Goal: Check status: Check status

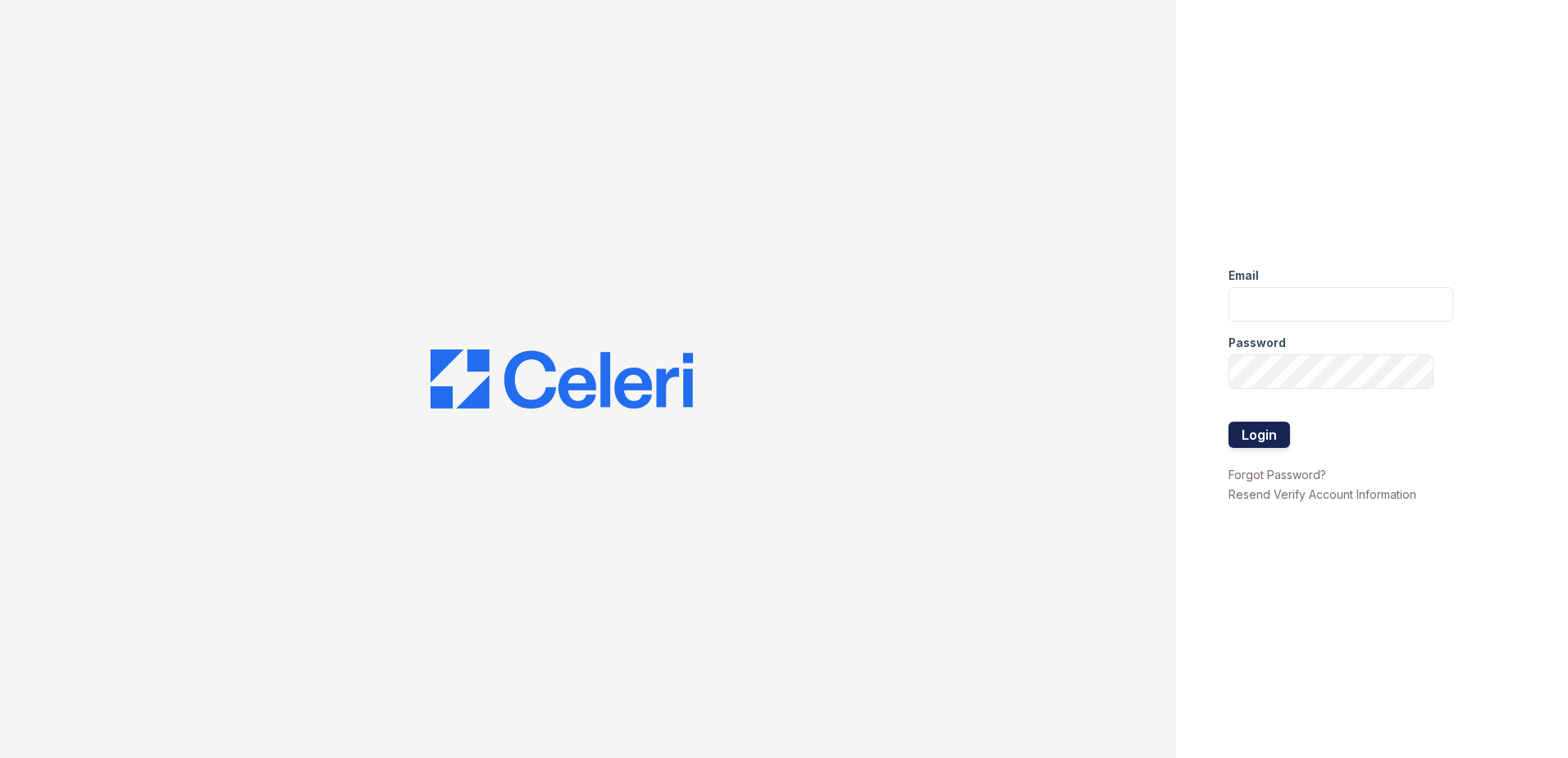
type input "nmurigi@trinity-pm.com"
click at [1252, 429] on button "Login" at bounding box center [1259, 434] width 61 height 26
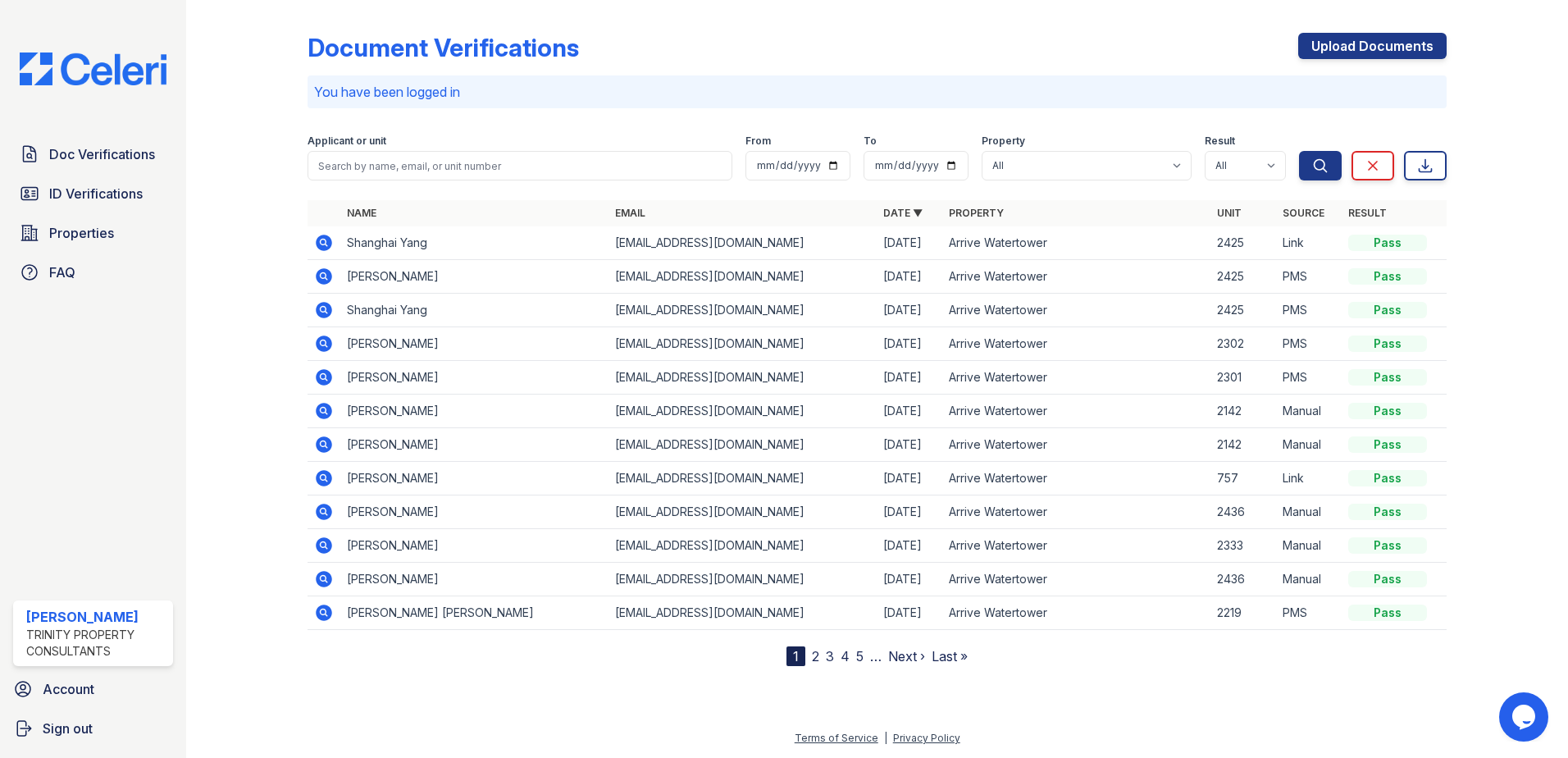
click at [325, 247] on icon at bounding box center [324, 243] width 17 height 17
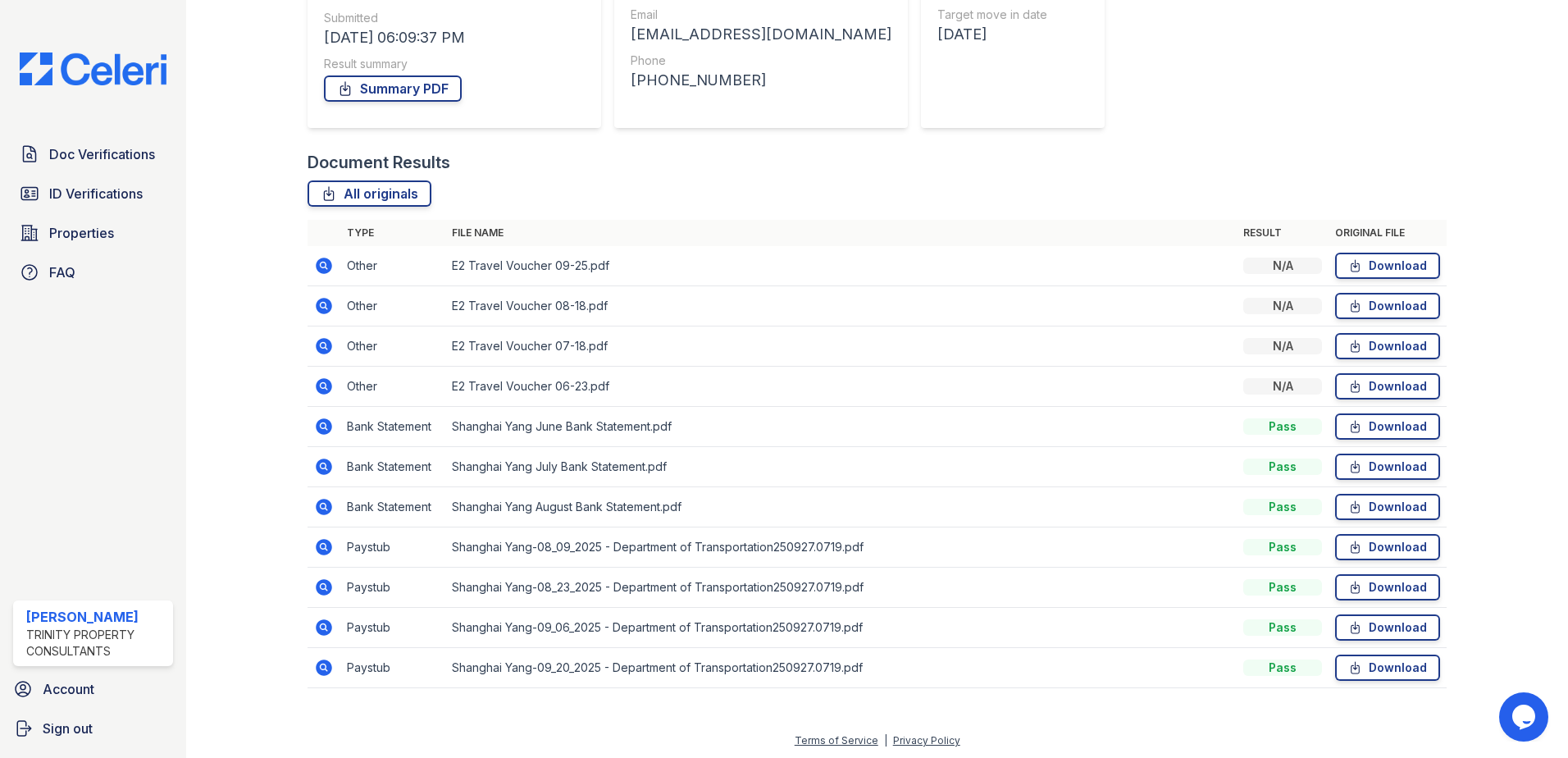
scroll to position [255, 0]
click at [319, 542] on icon at bounding box center [324, 544] width 19 height 19
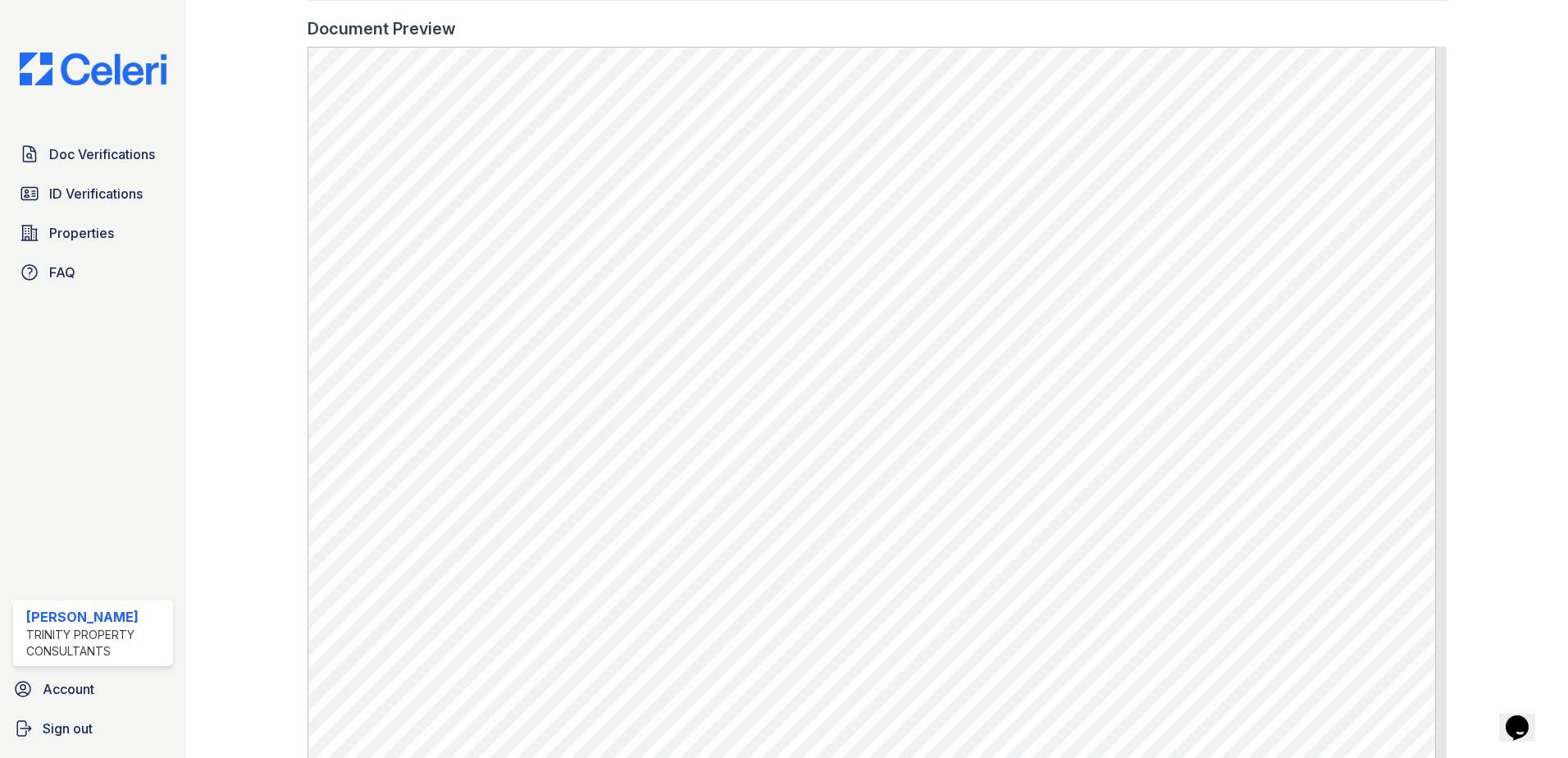
scroll to position [410, 0]
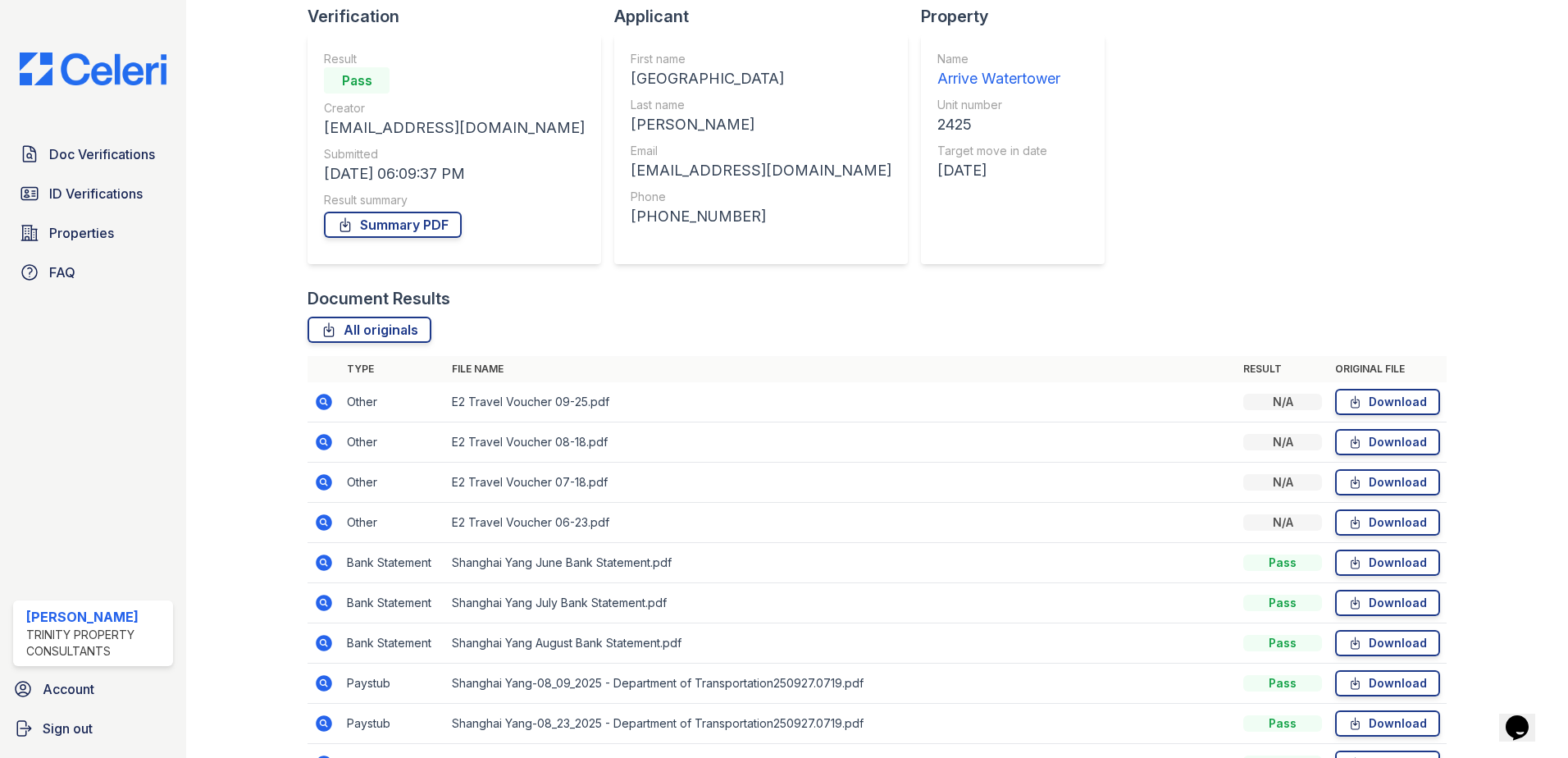
scroll to position [255, 0]
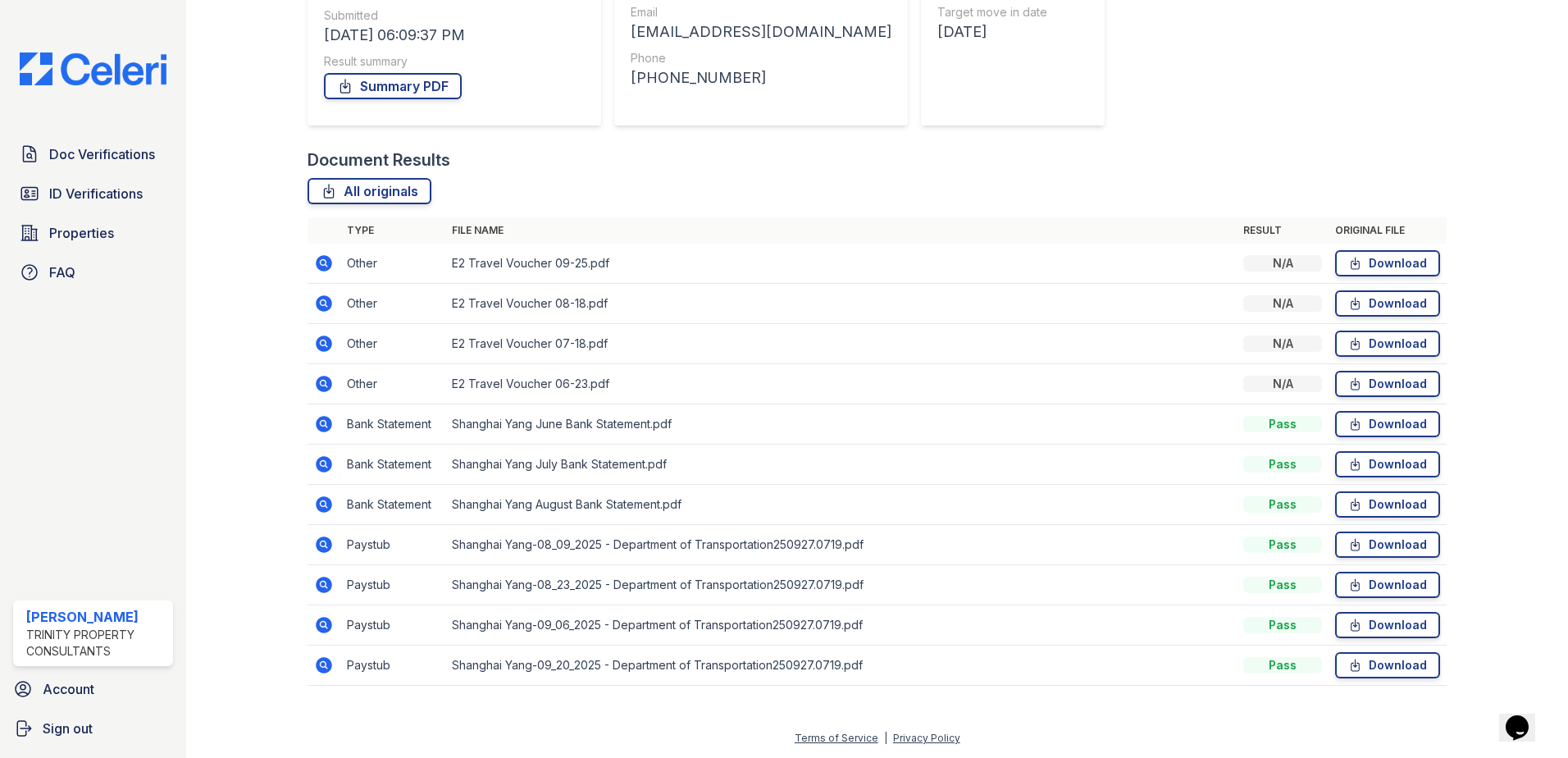
click at [326, 663] on icon at bounding box center [324, 665] width 17 height 17
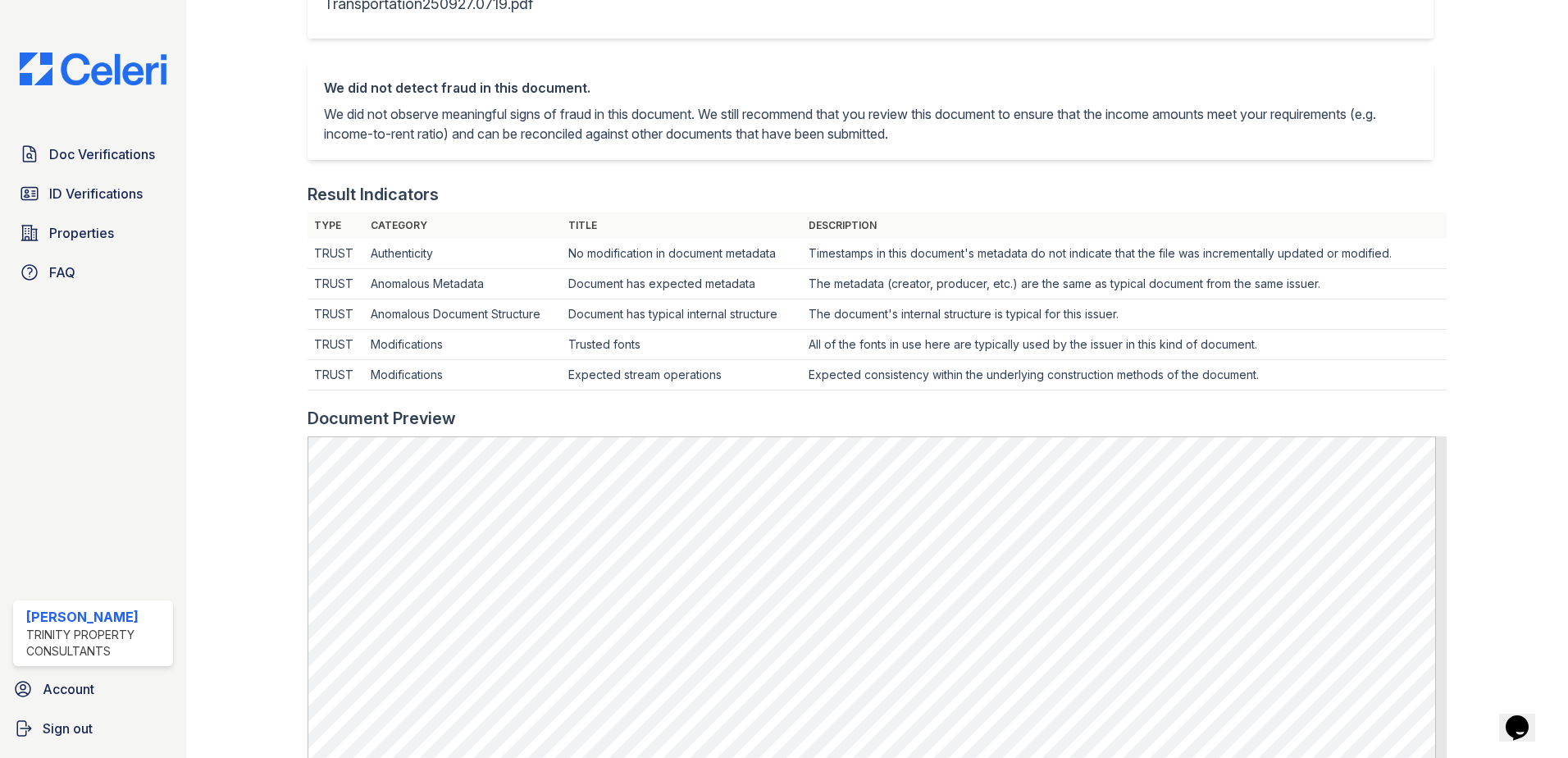
scroll to position [677, 0]
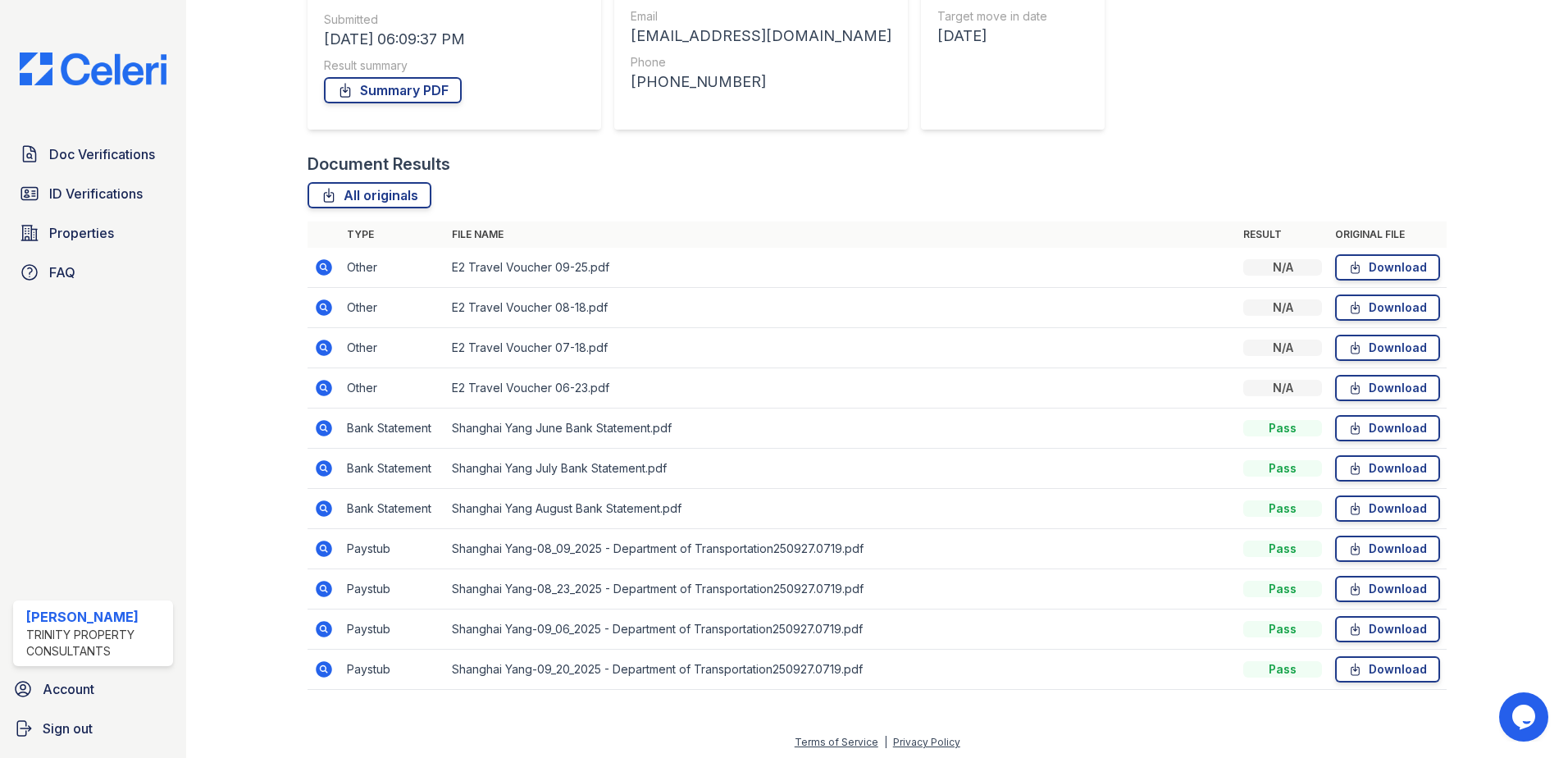
scroll to position [255, 0]
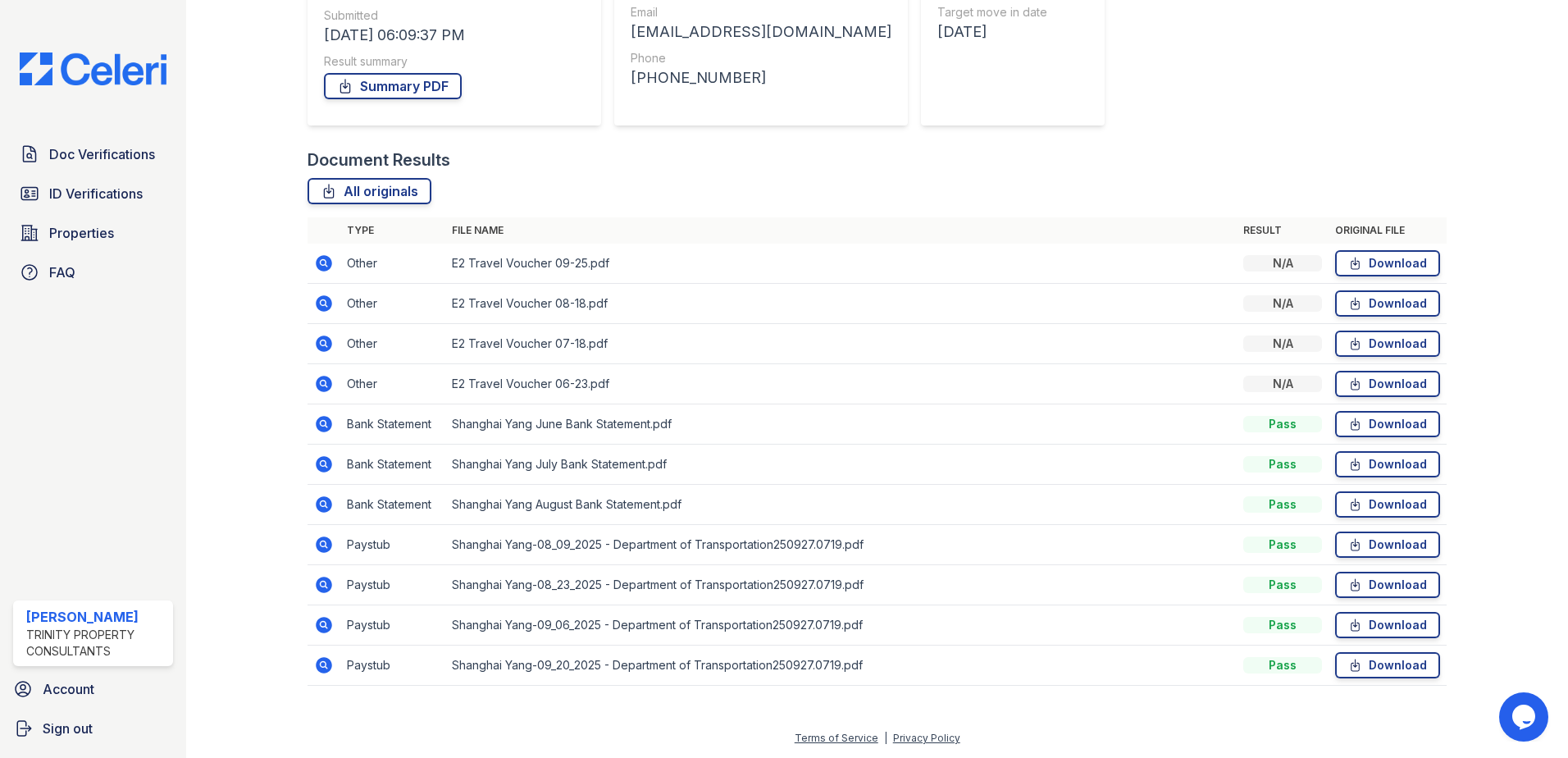
click at [323, 632] on icon at bounding box center [324, 625] width 17 height 17
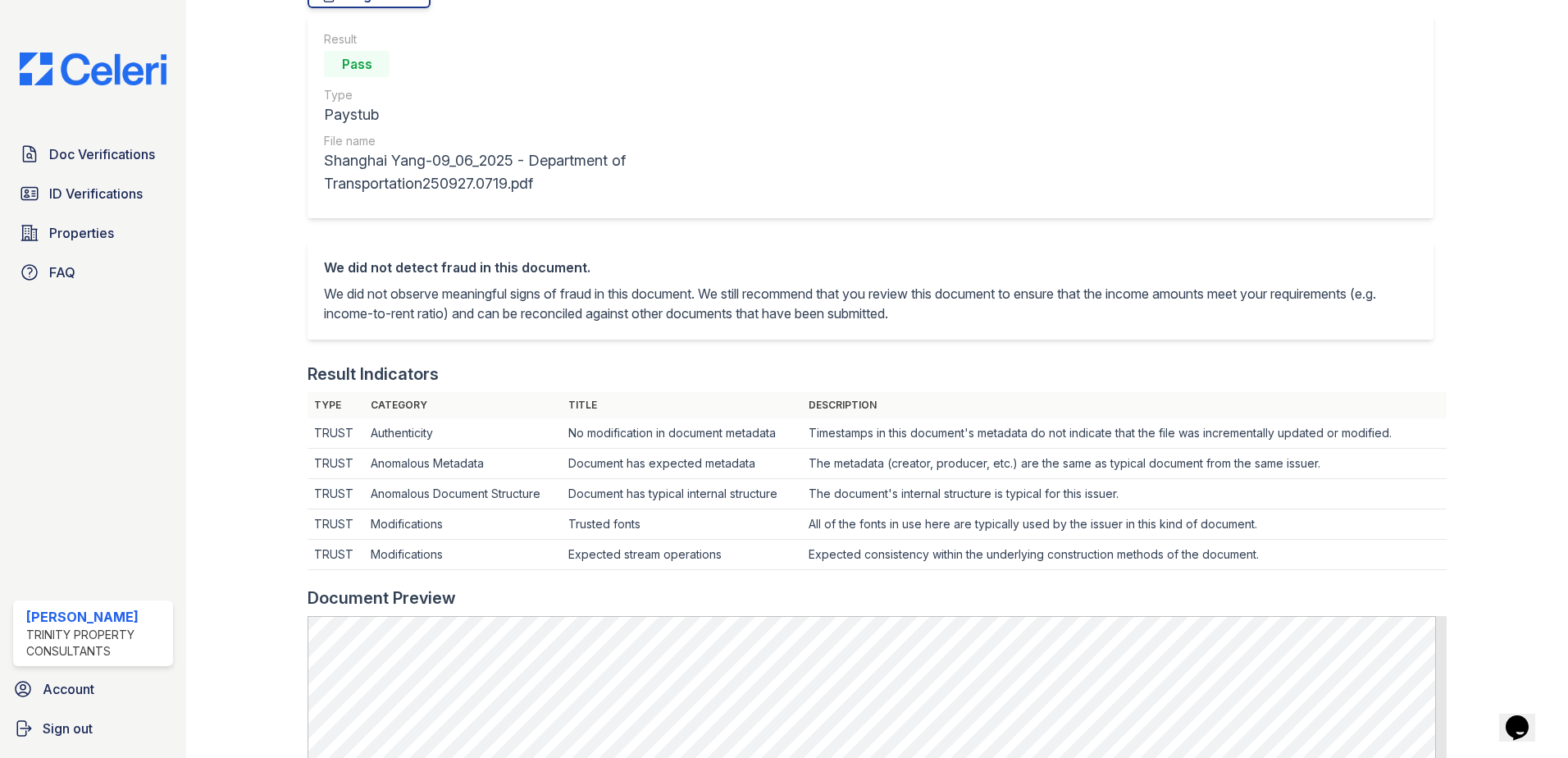
scroll to position [656, 0]
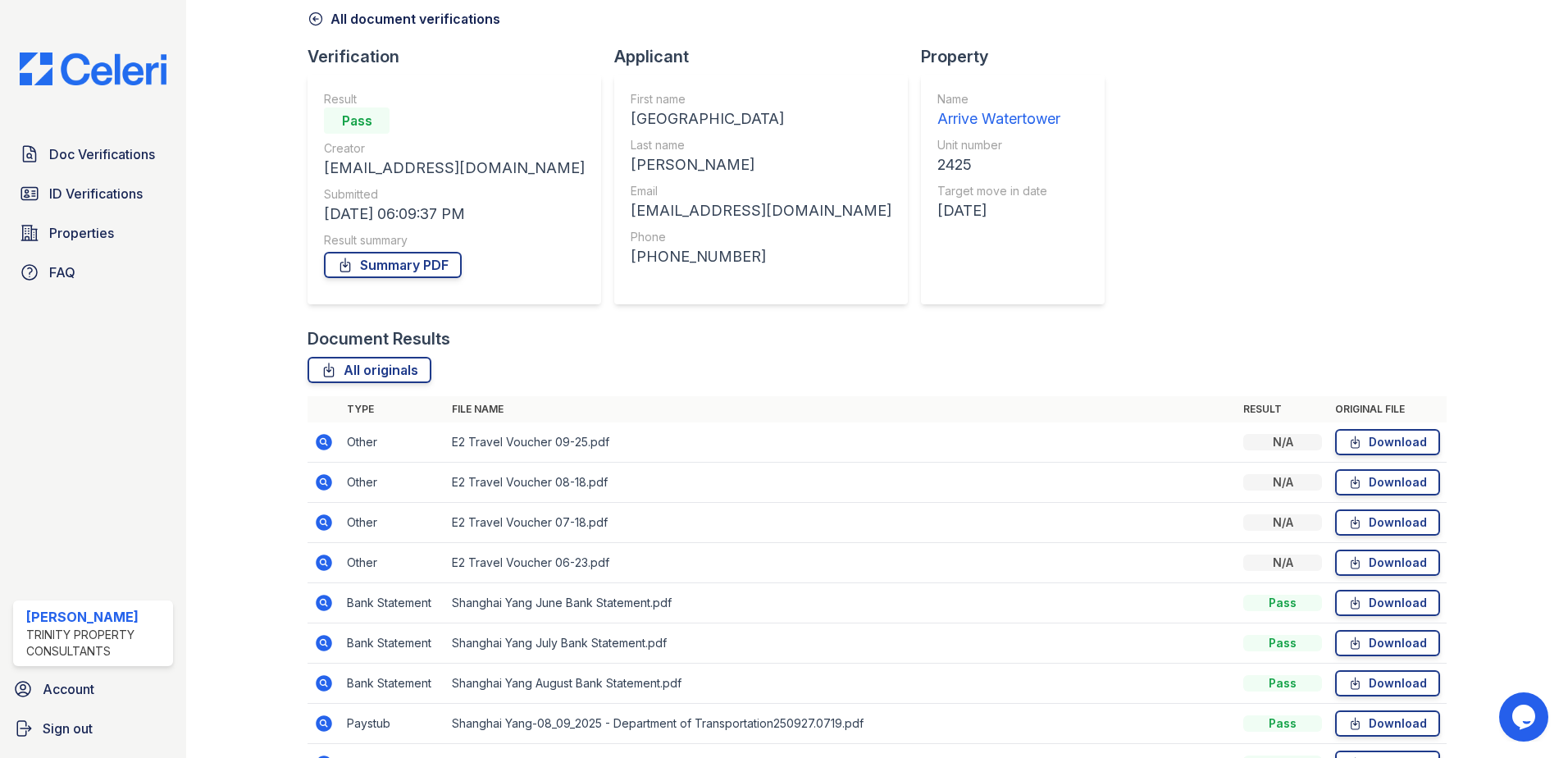
scroll to position [255, 0]
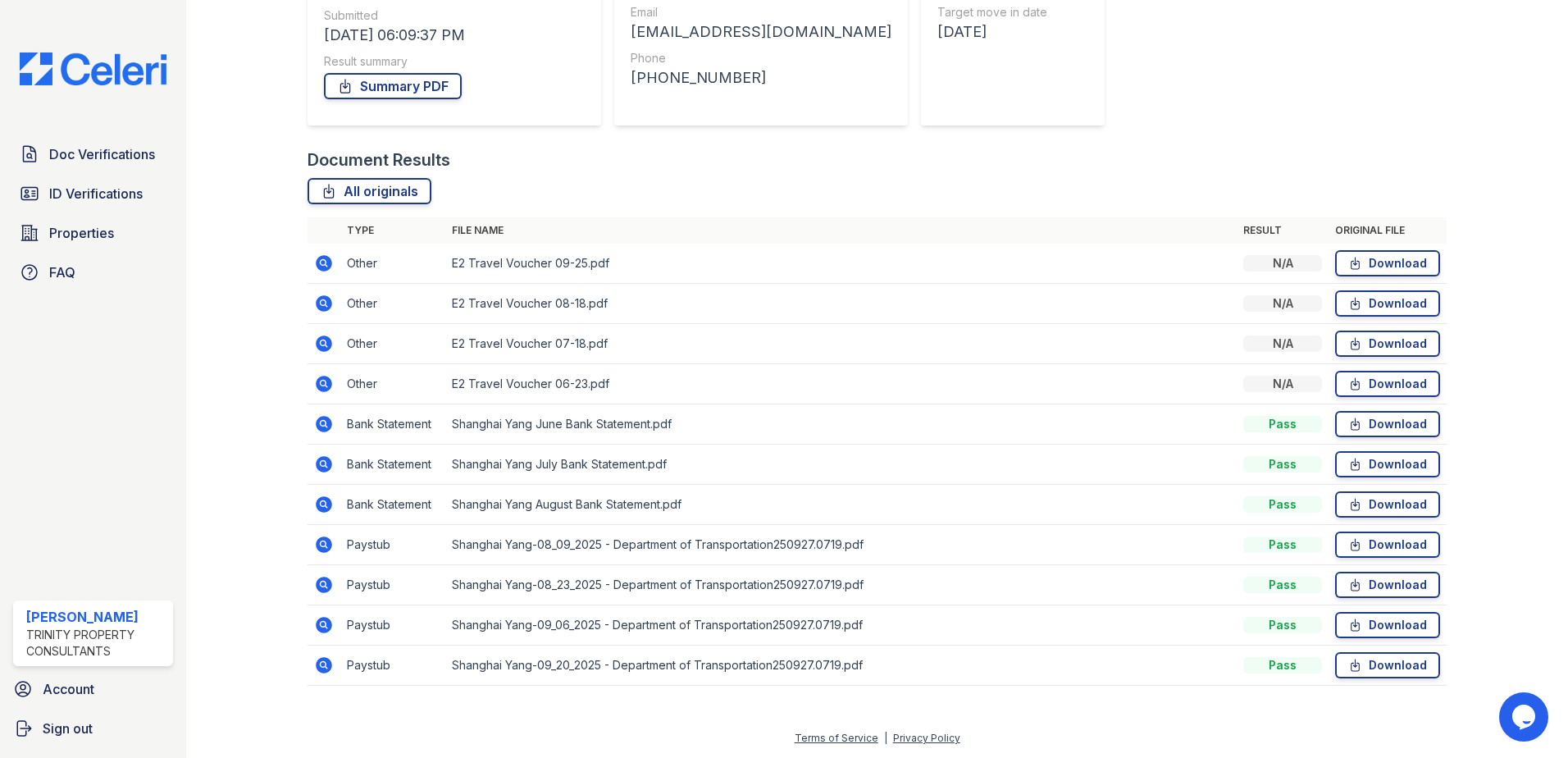
click at [326, 662] on icon at bounding box center [324, 665] width 17 height 17
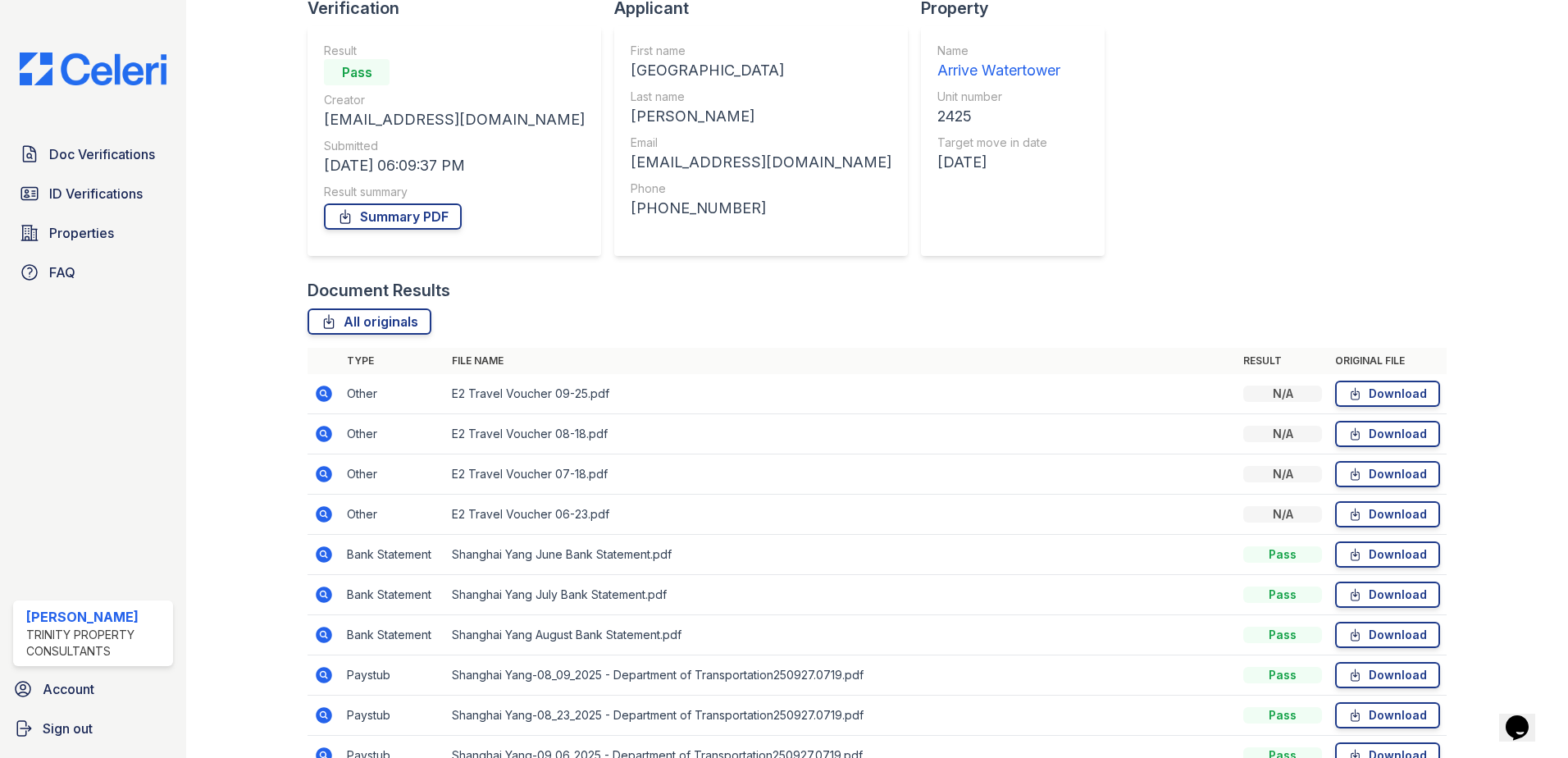
scroll to position [255, 0]
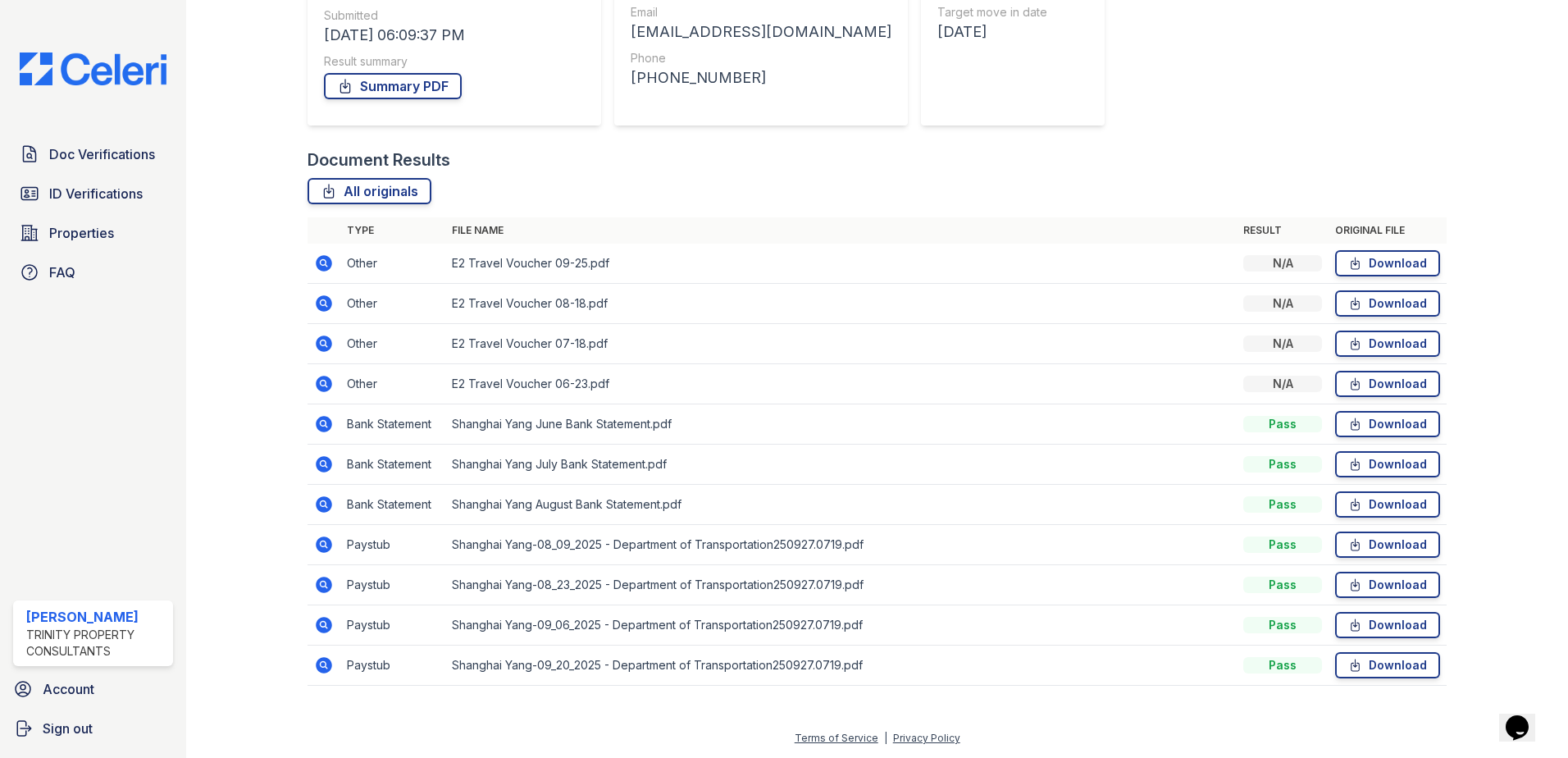
click at [325, 584] on icon at bounding box center [324, 584] width 19 height 19
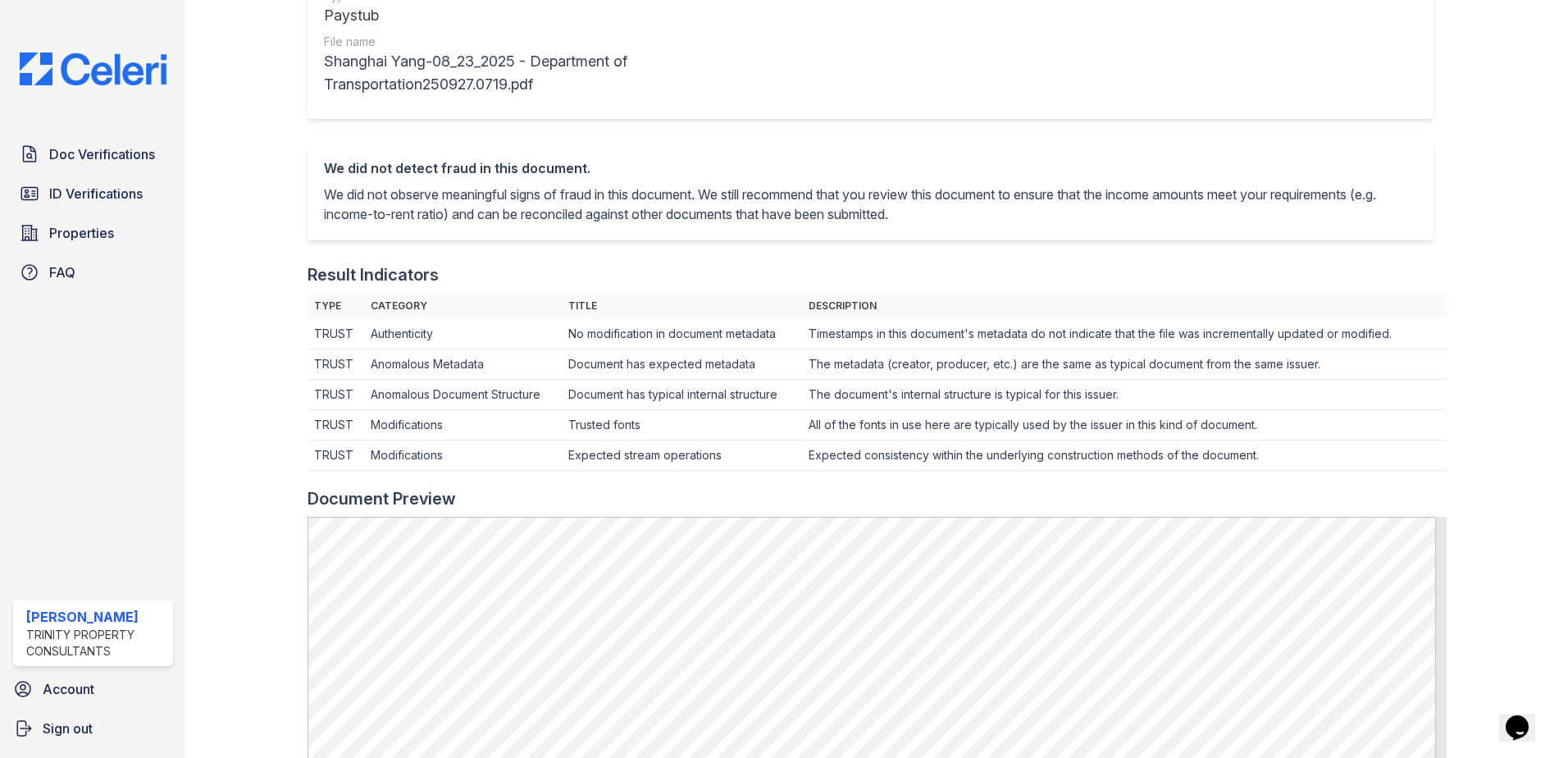
scroll to position [738, 0]
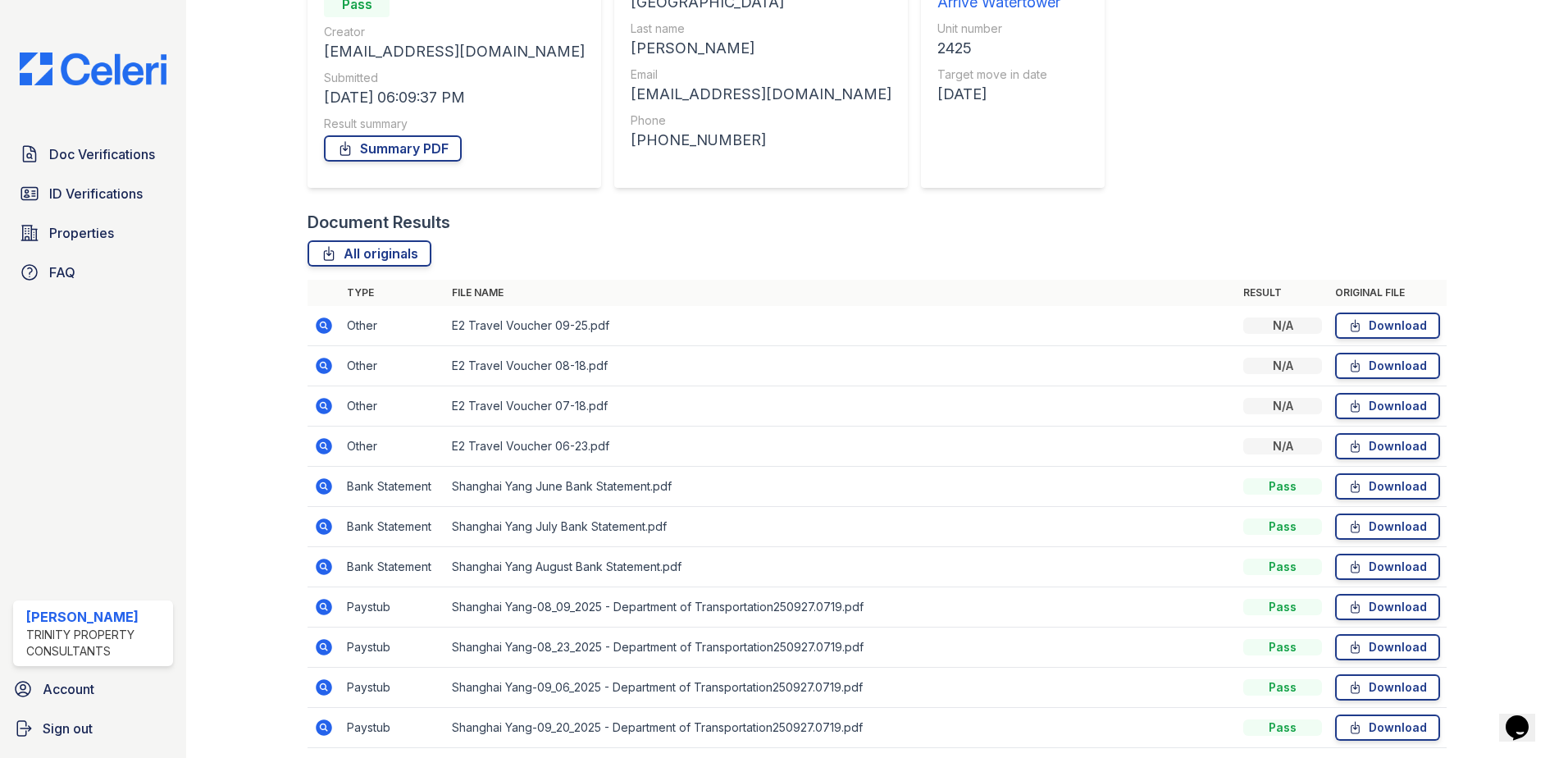
scroll to position [246, 0]
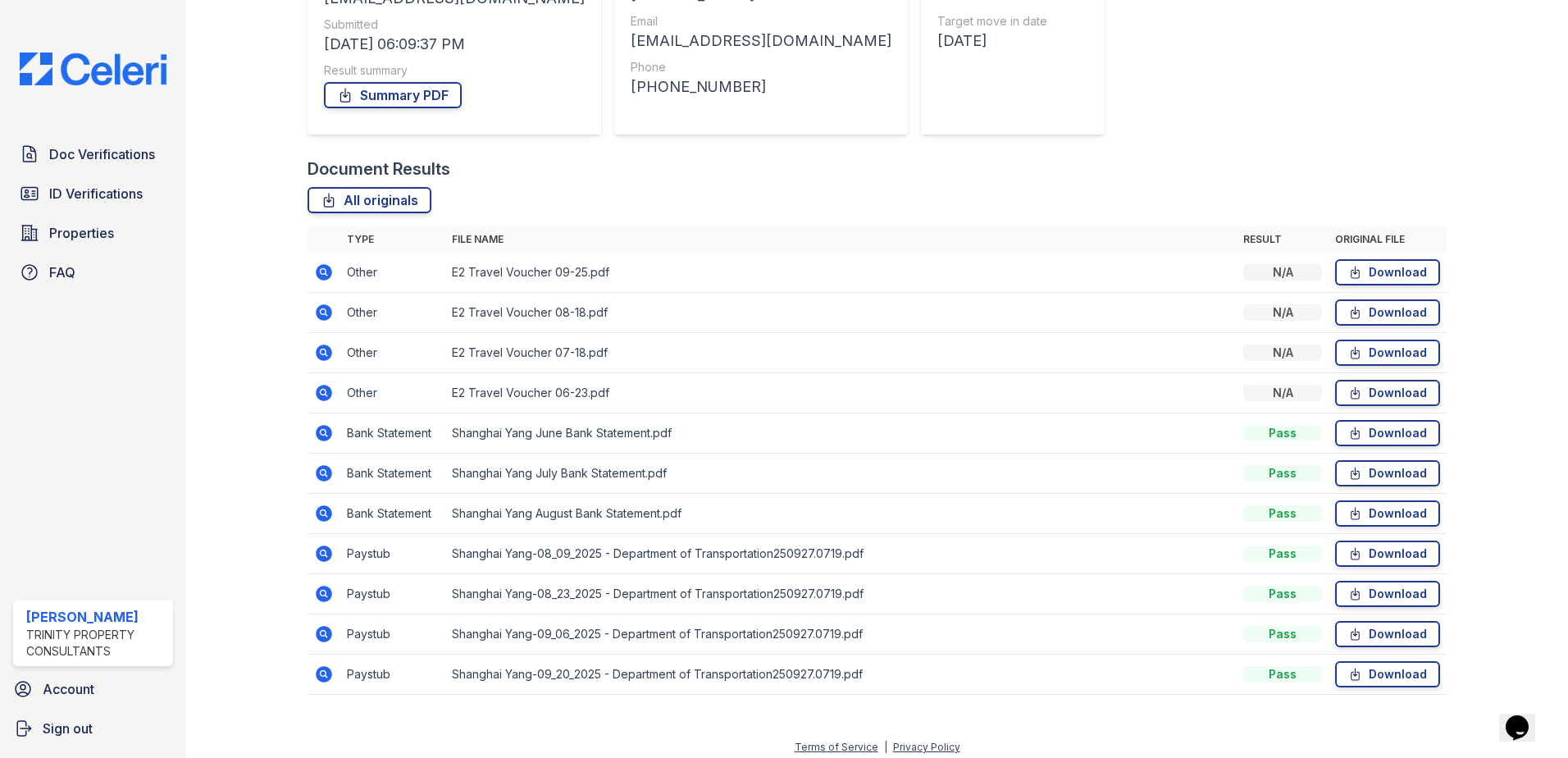
click at [326, 559] on icon at bounding box center [324, 553] width 17 height 17
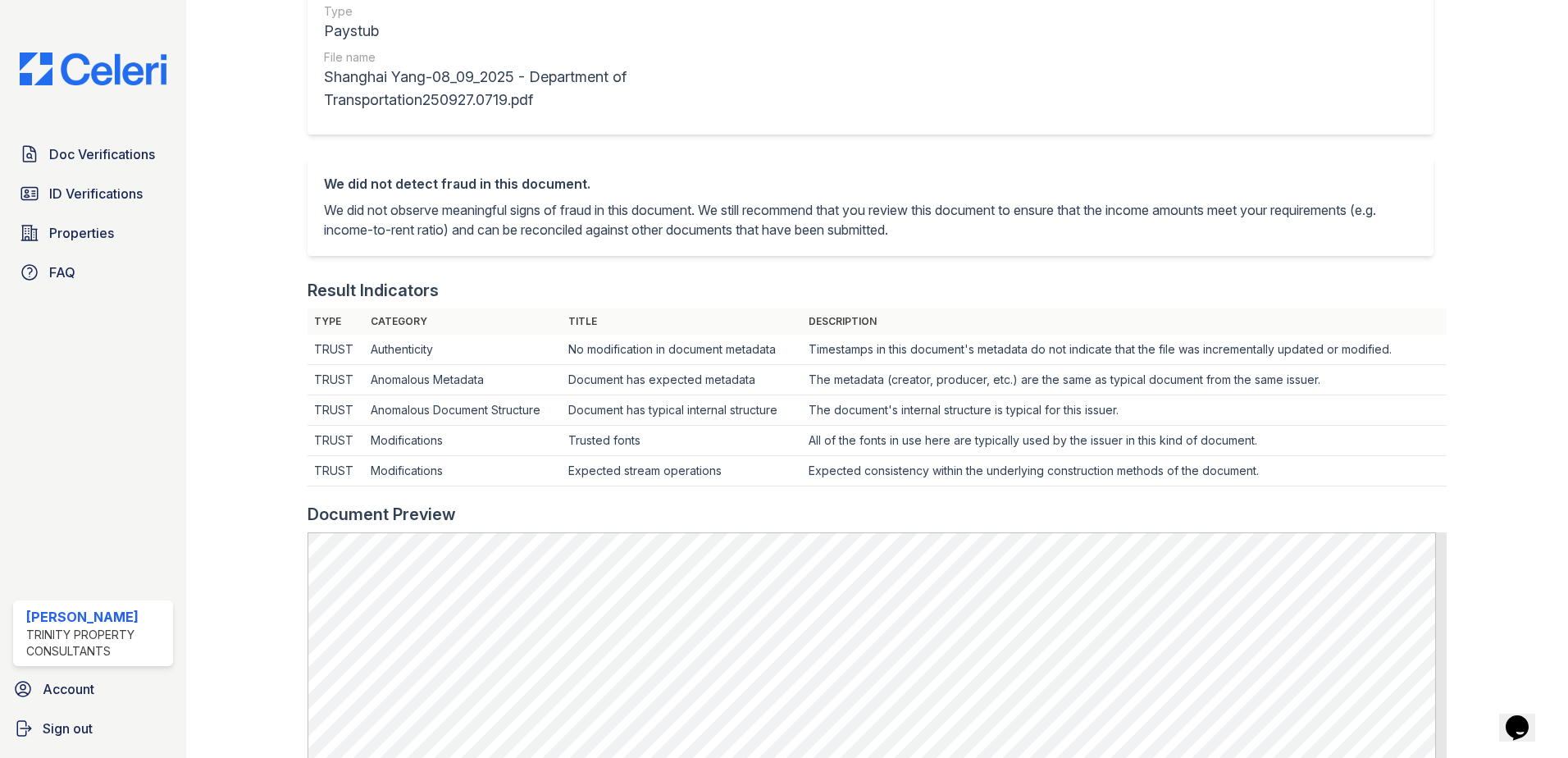
scroll to position [82, 0]
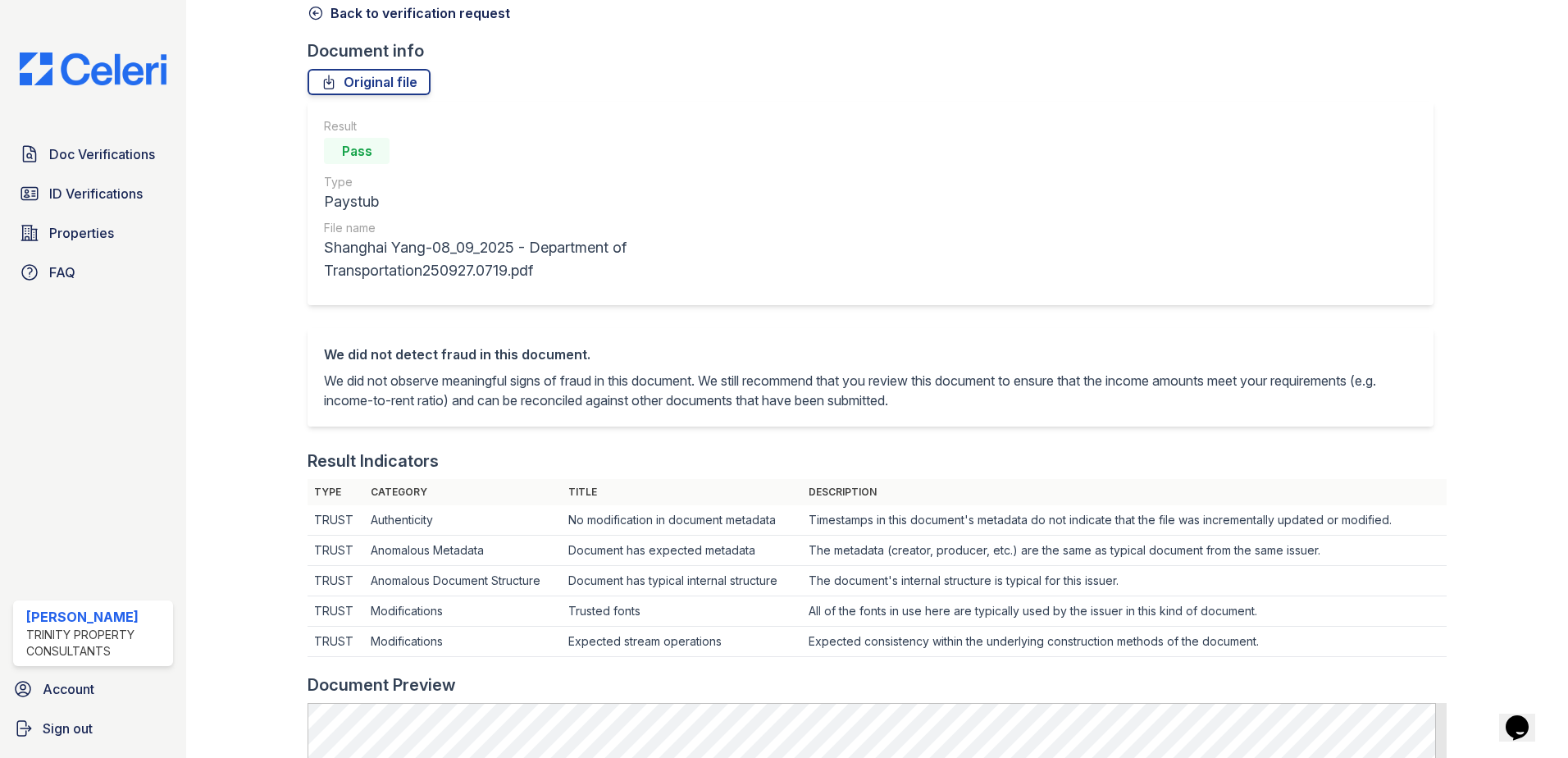
click at [314, 20] on icon at bounding box center [316, 13] width 17 height 17
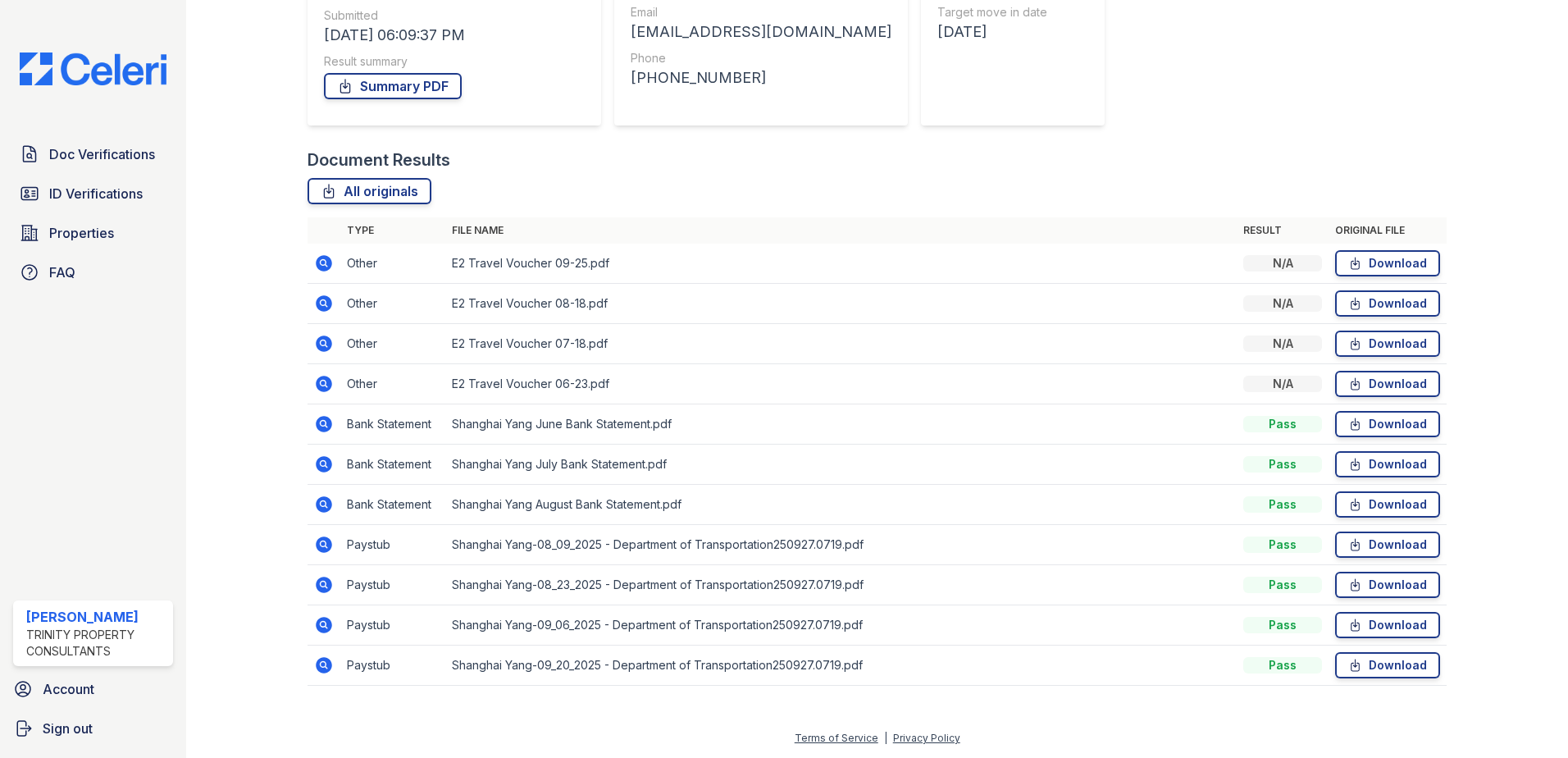
scroll to position [173, 0]
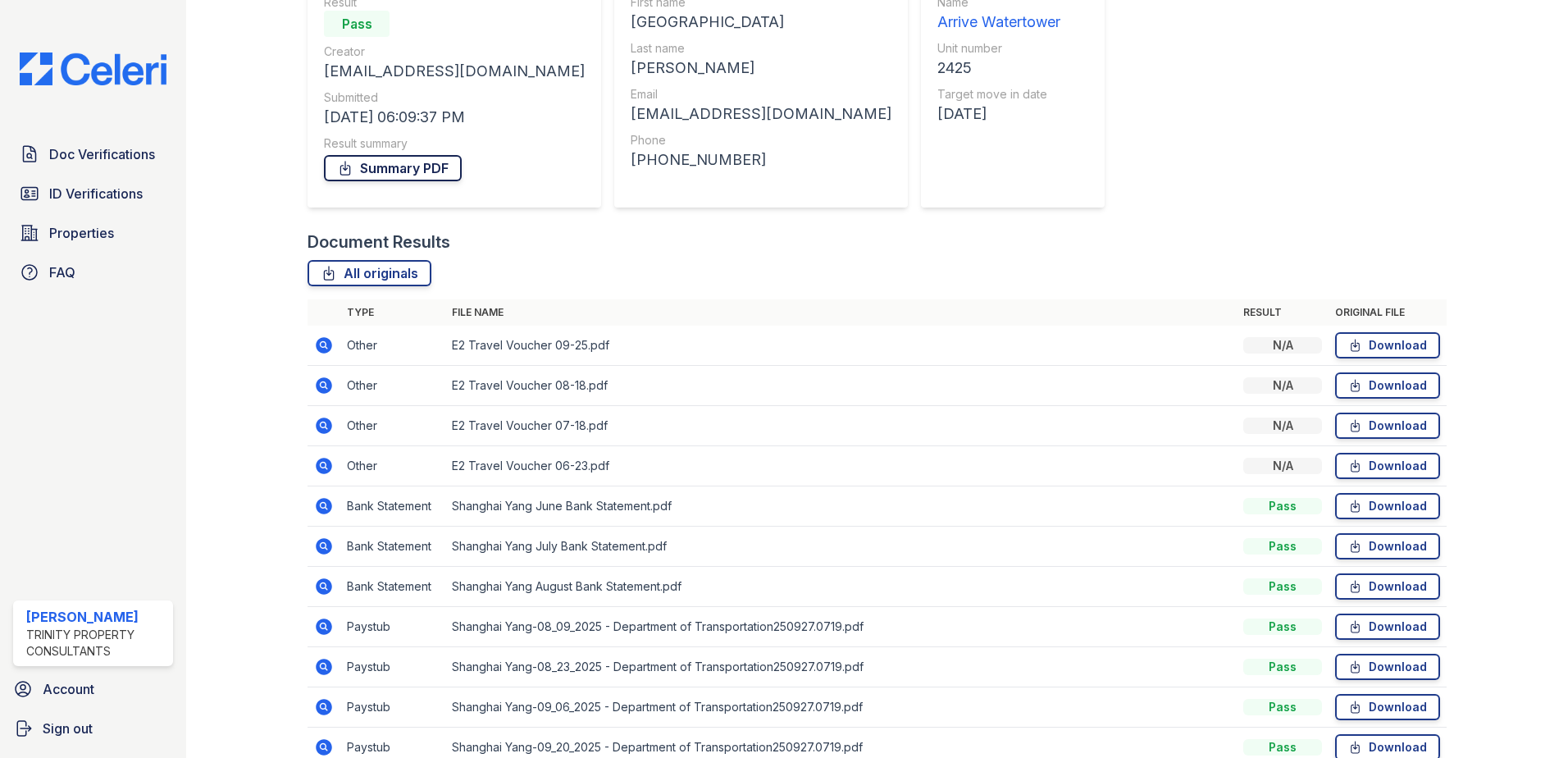
click at [395, 165] on link "Summary PDF" at bounding box center [392, 168] width 138 height 26
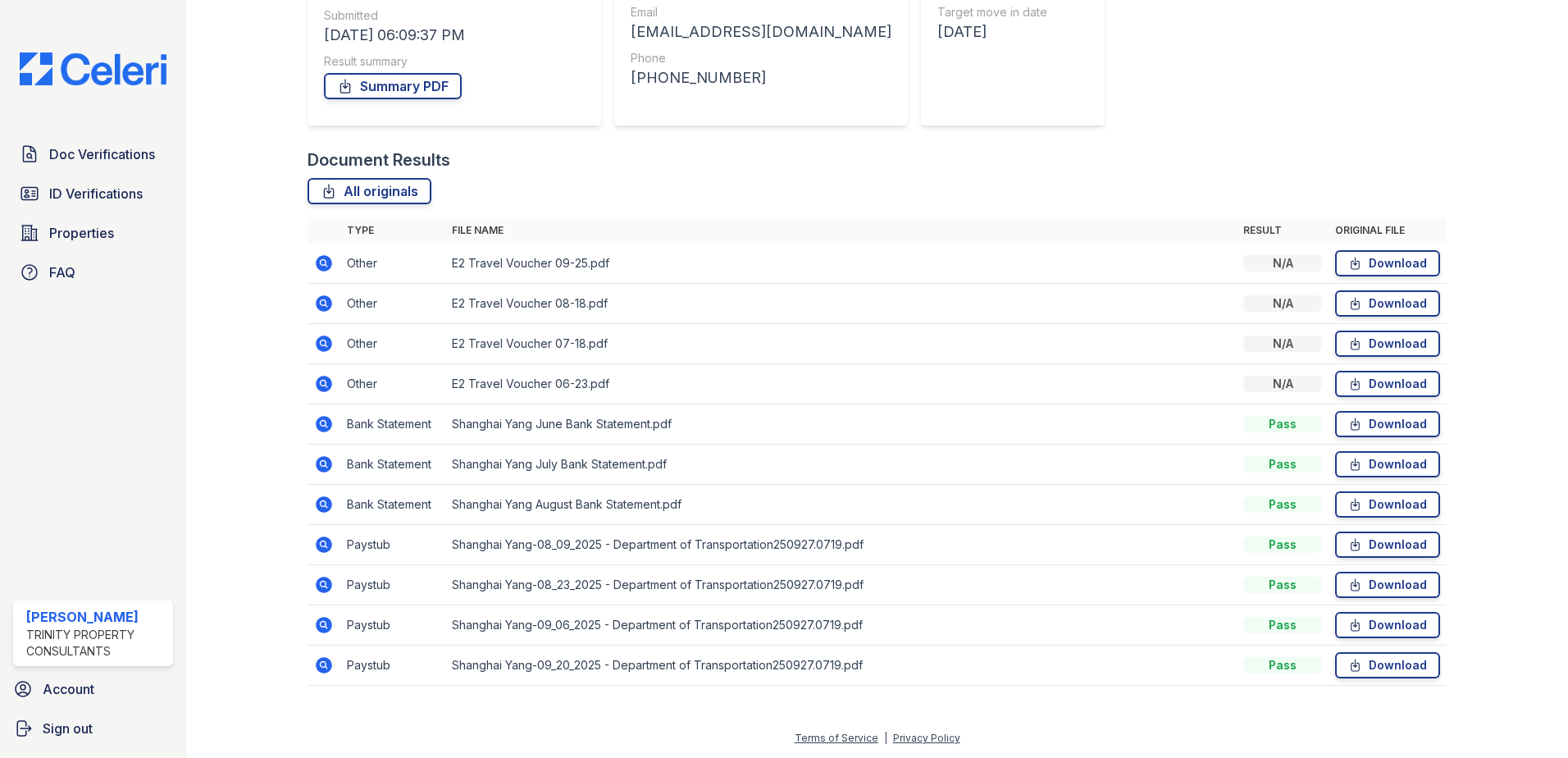
click at [322, 506] on icon at bounding box center [324, 505] width 17 height 17
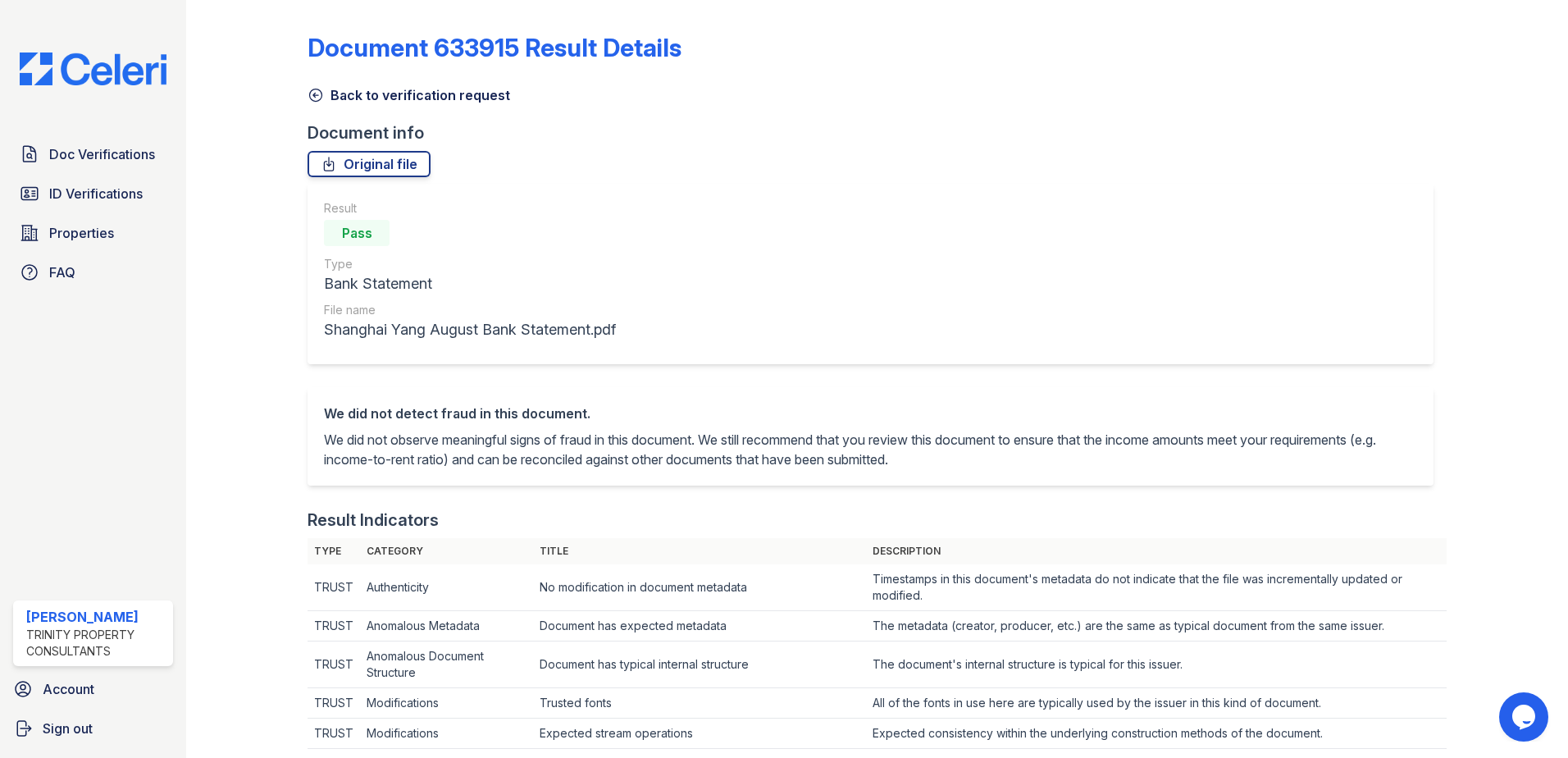
click at [314, 98] on icon at bounding box center [316, 96] width 17 height 17
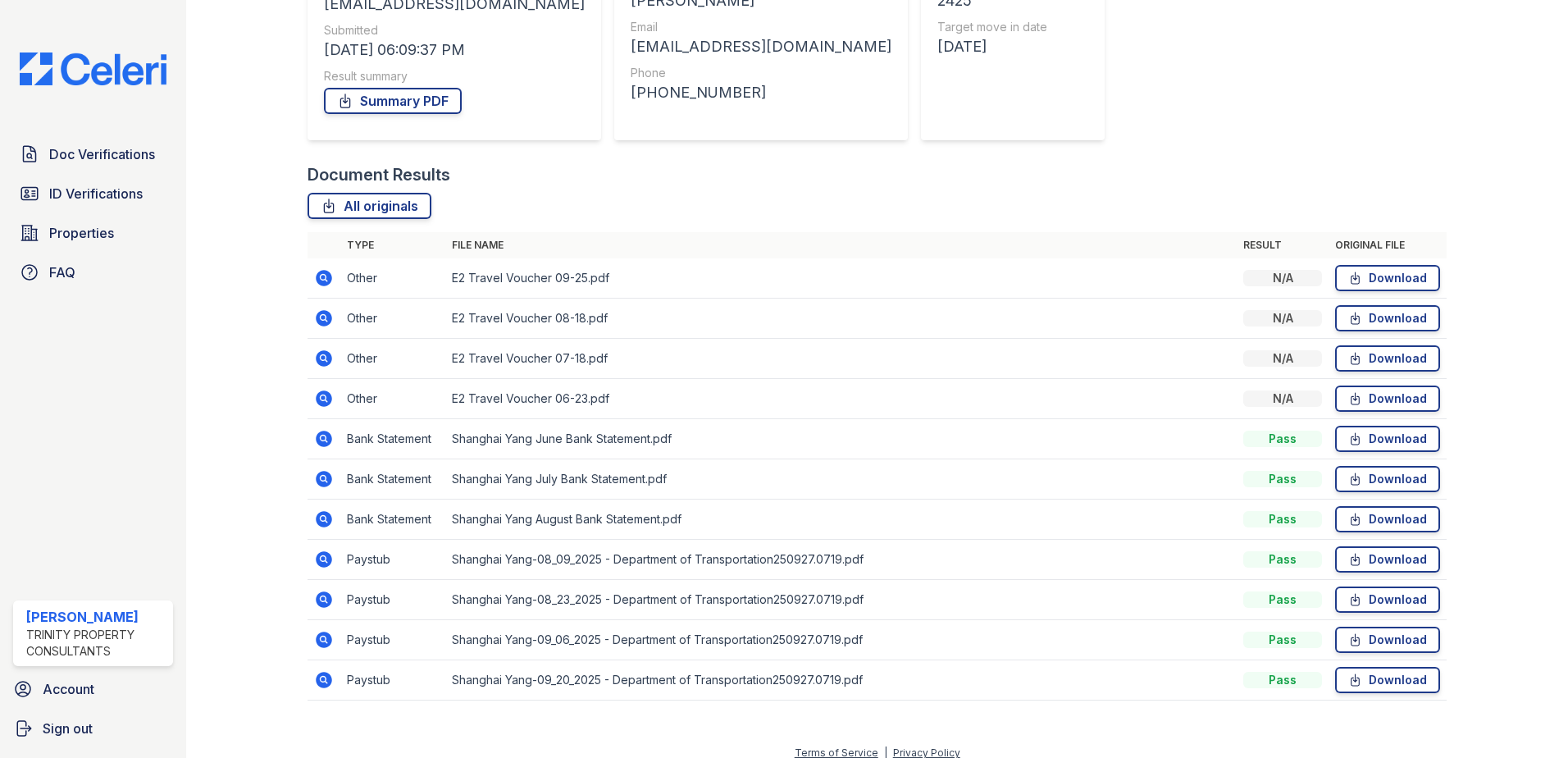
scroll to position [255, 0]
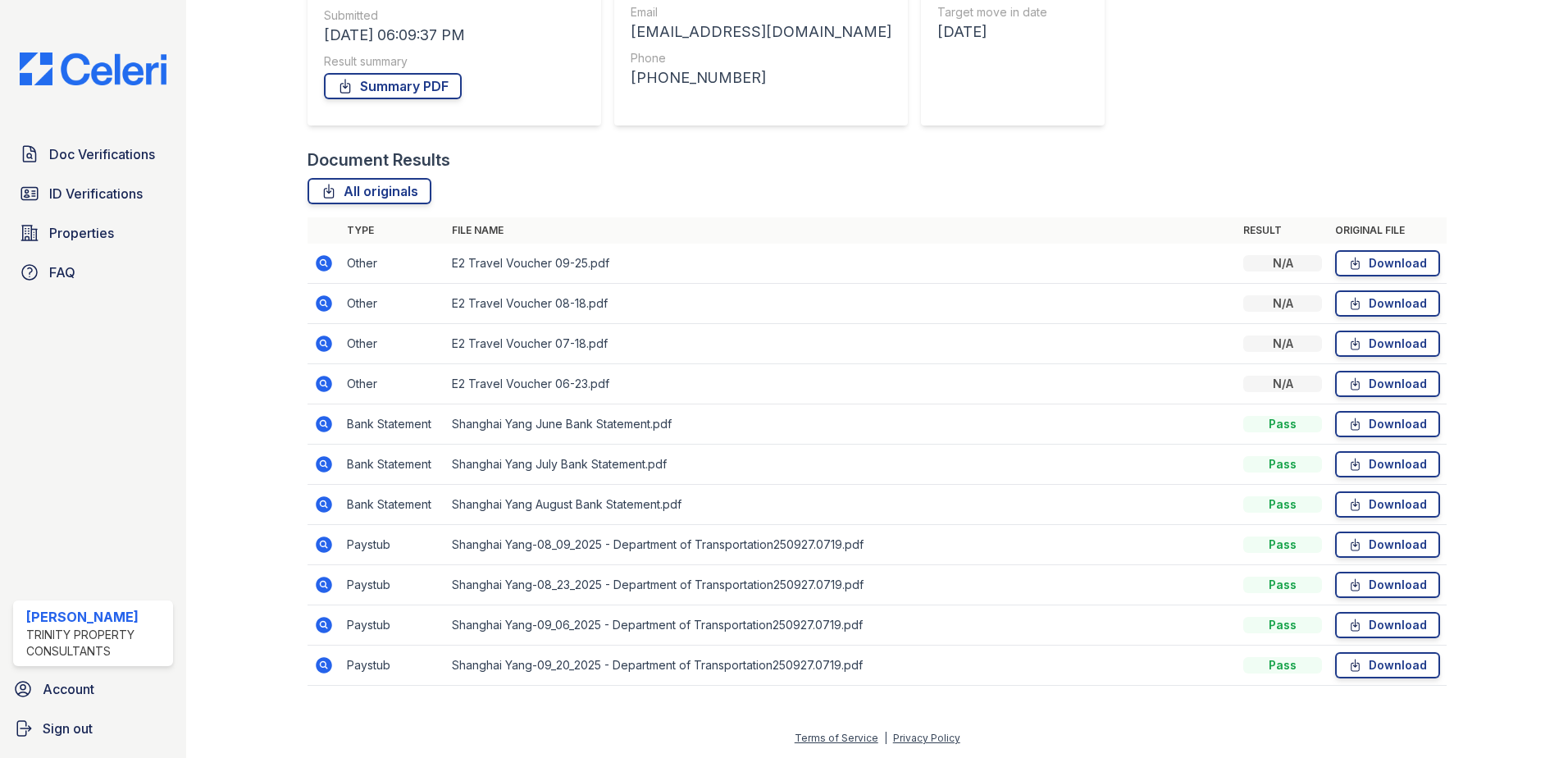
click at [319, 503] on icon at bounding box center [324, 504] width 19 height 19
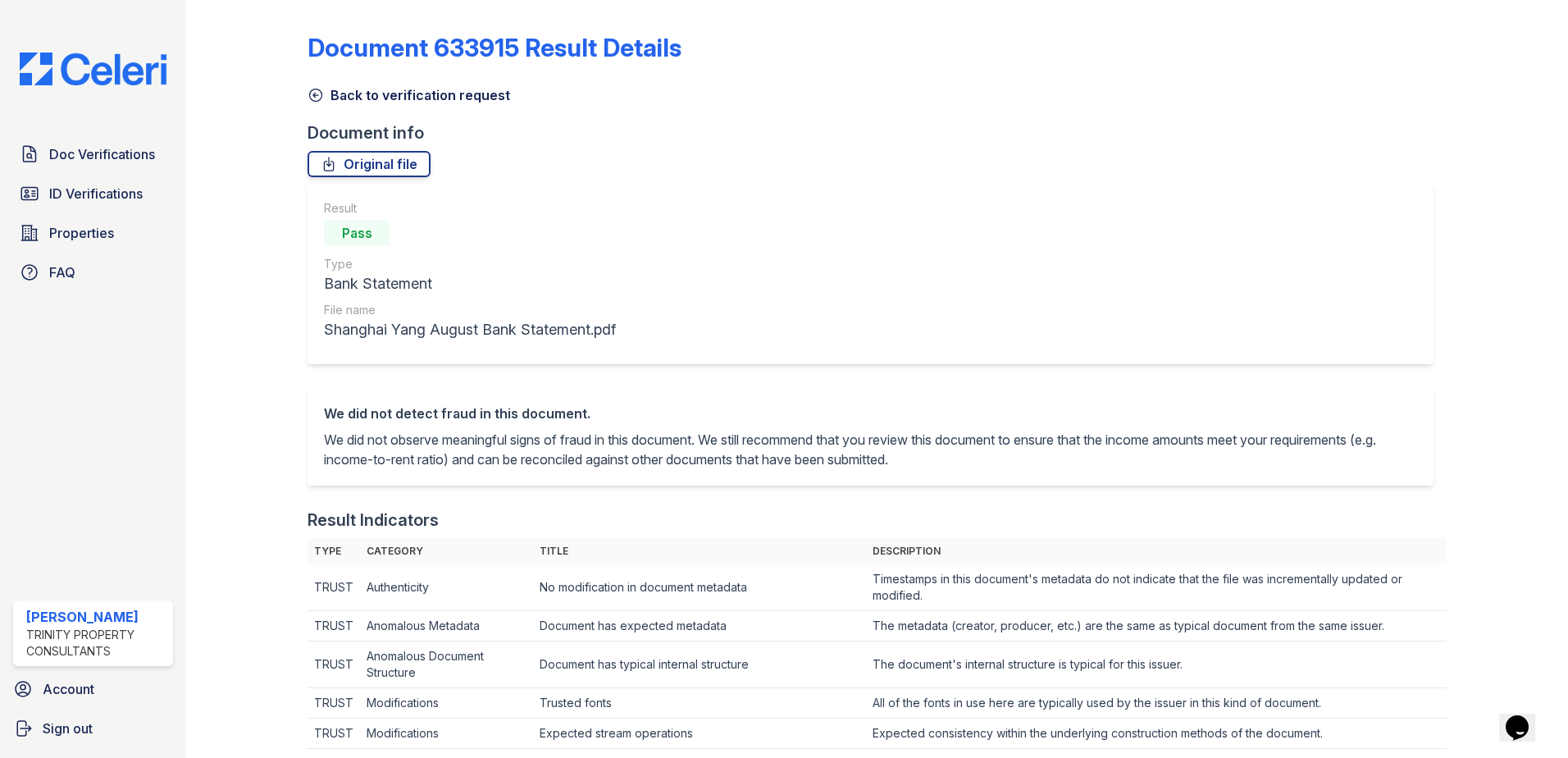
click at [314, 96] on icon at bounding box center [316, 96] width 13 height 13
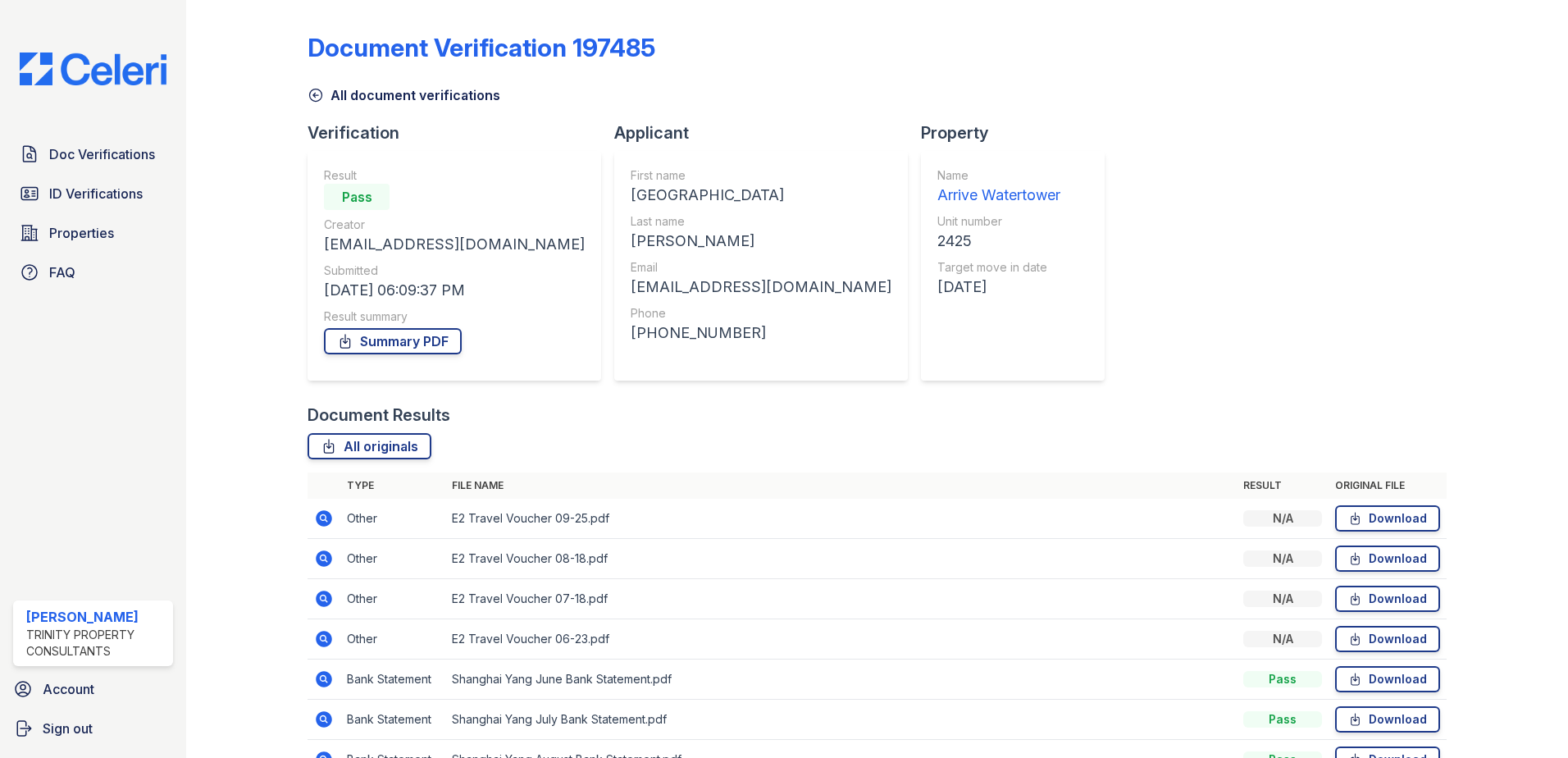
click at [315, 93] on icon at bounding box center [316, 96] width 17 height 17
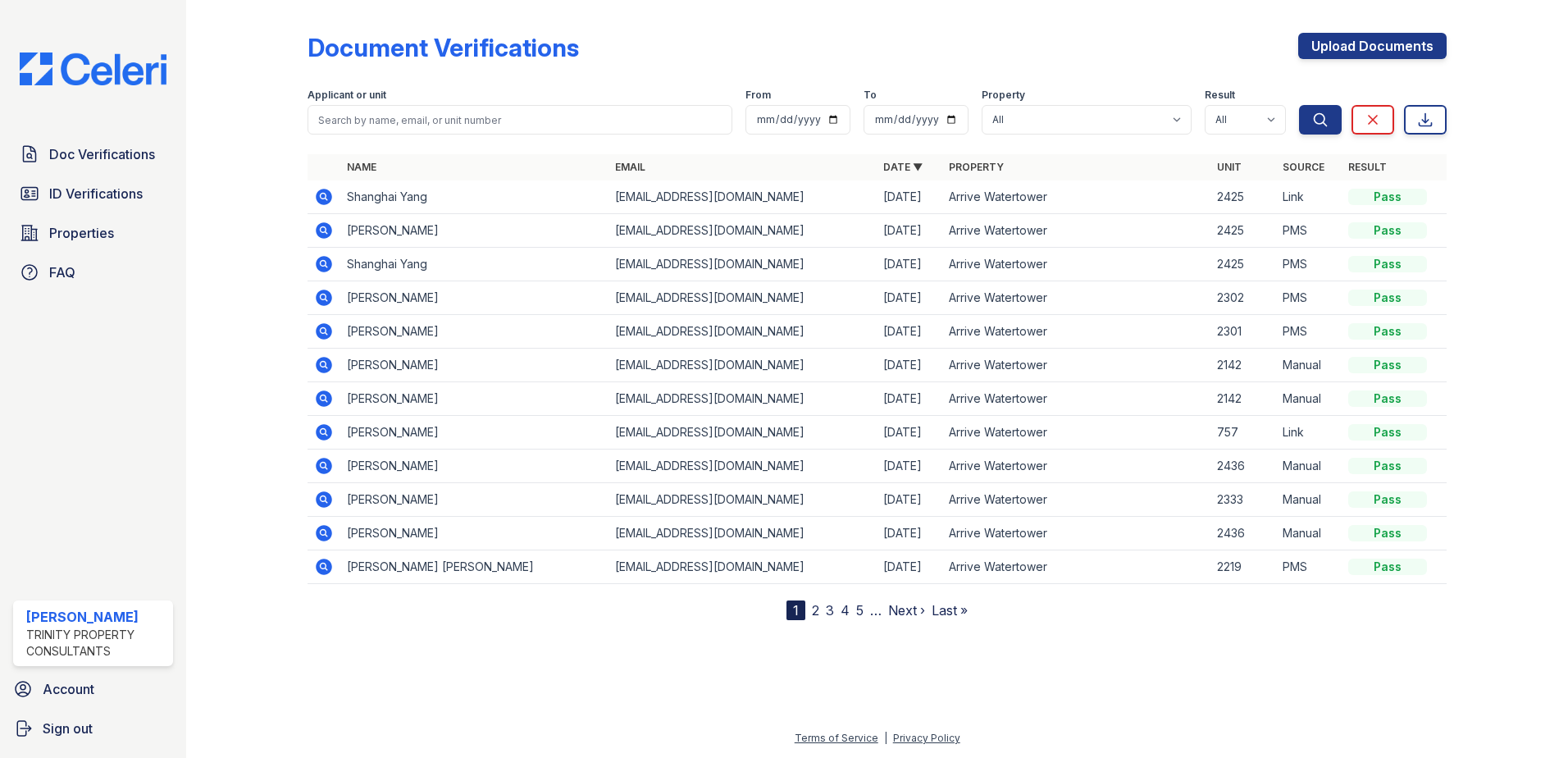
click at [326, 225] on icon at bounding box center [324, 231] width 17 height 17
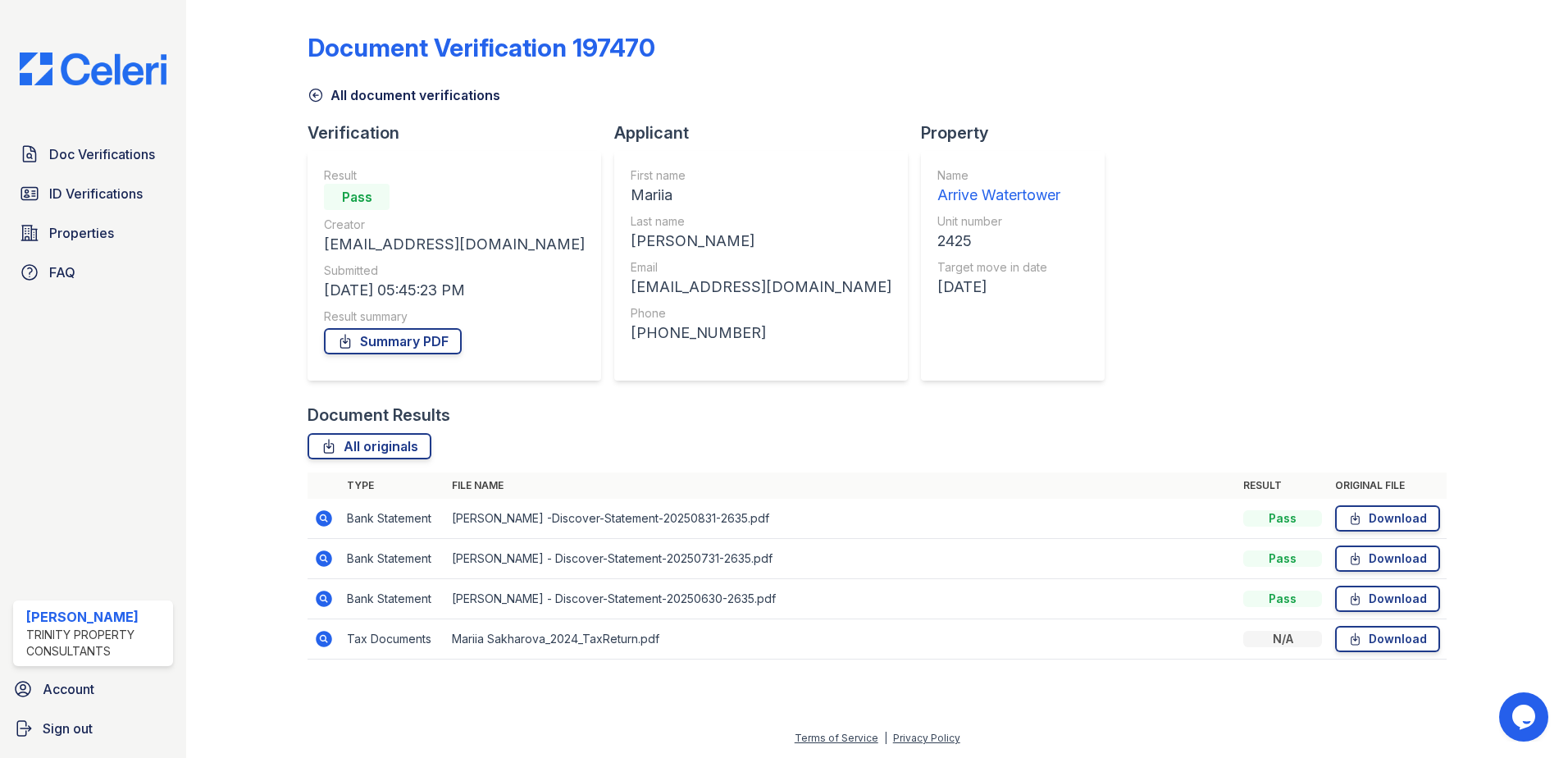
click at [325, 515] on icon at bounding box center [324, 517] width 19 height 19
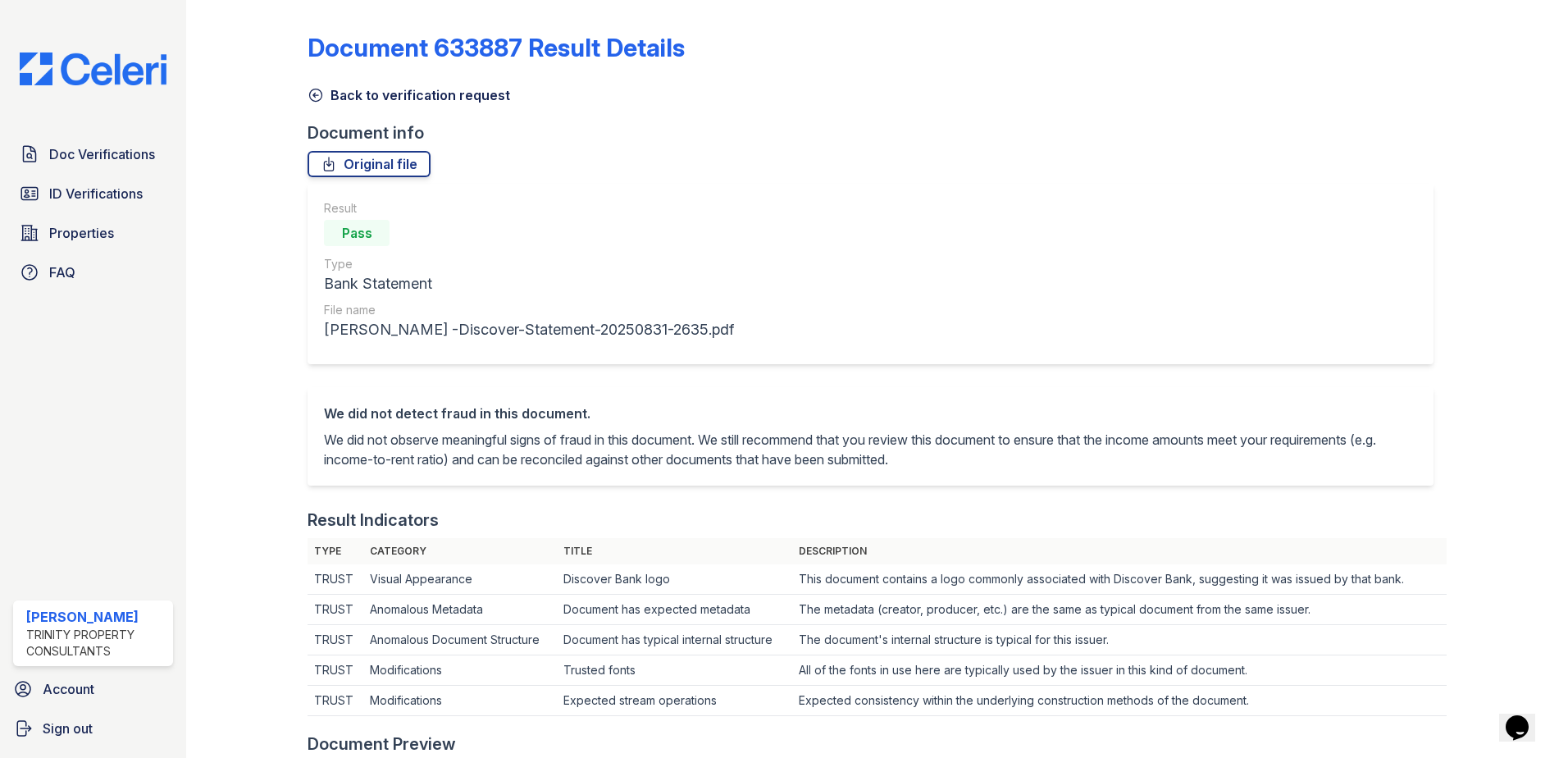
click at [317, 98] on icon at bounding box center [316, 96] width 17 height 17
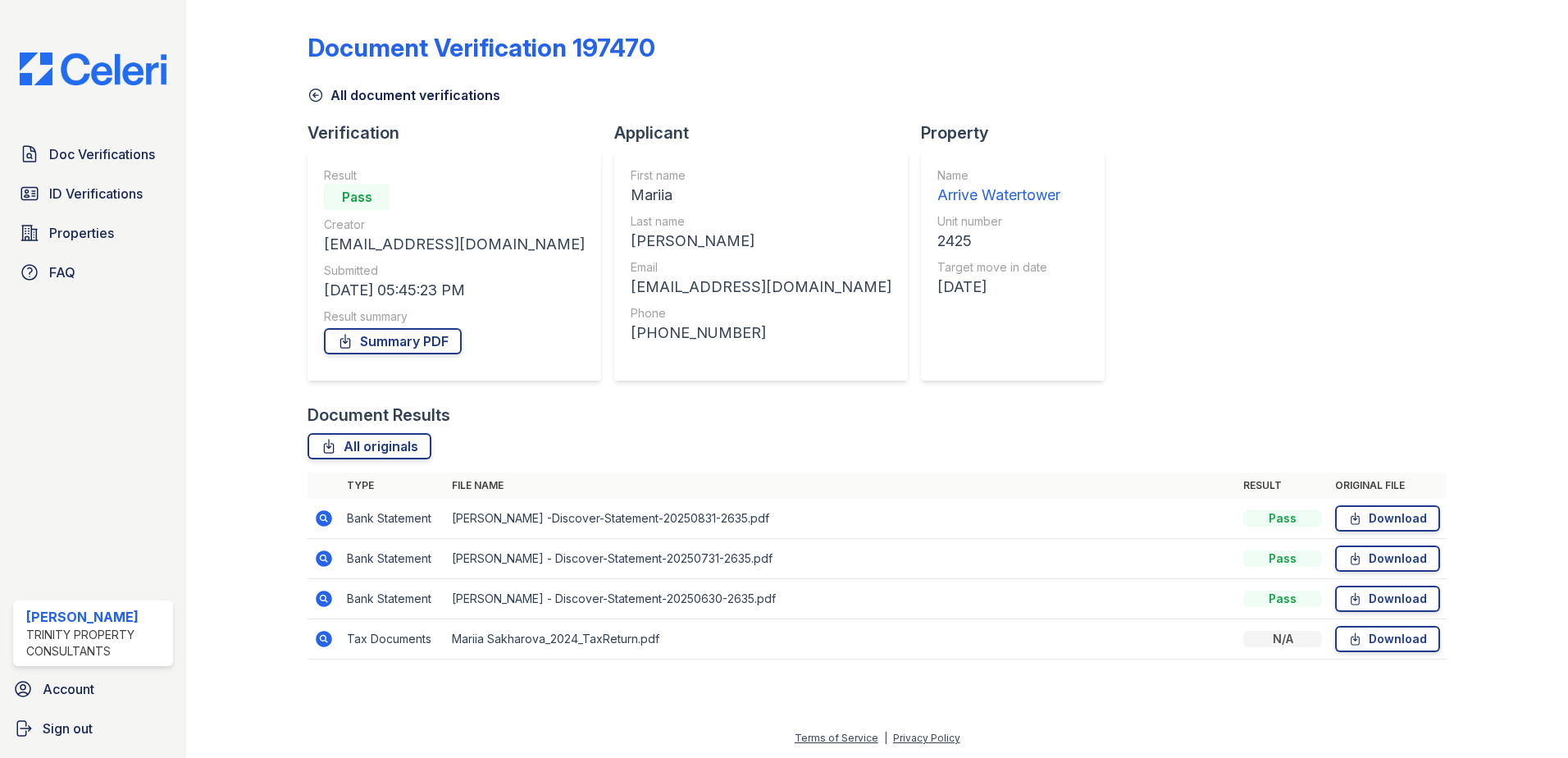
click at [322, 557] on icon at bounding box center [322, 557] width 4 height 4
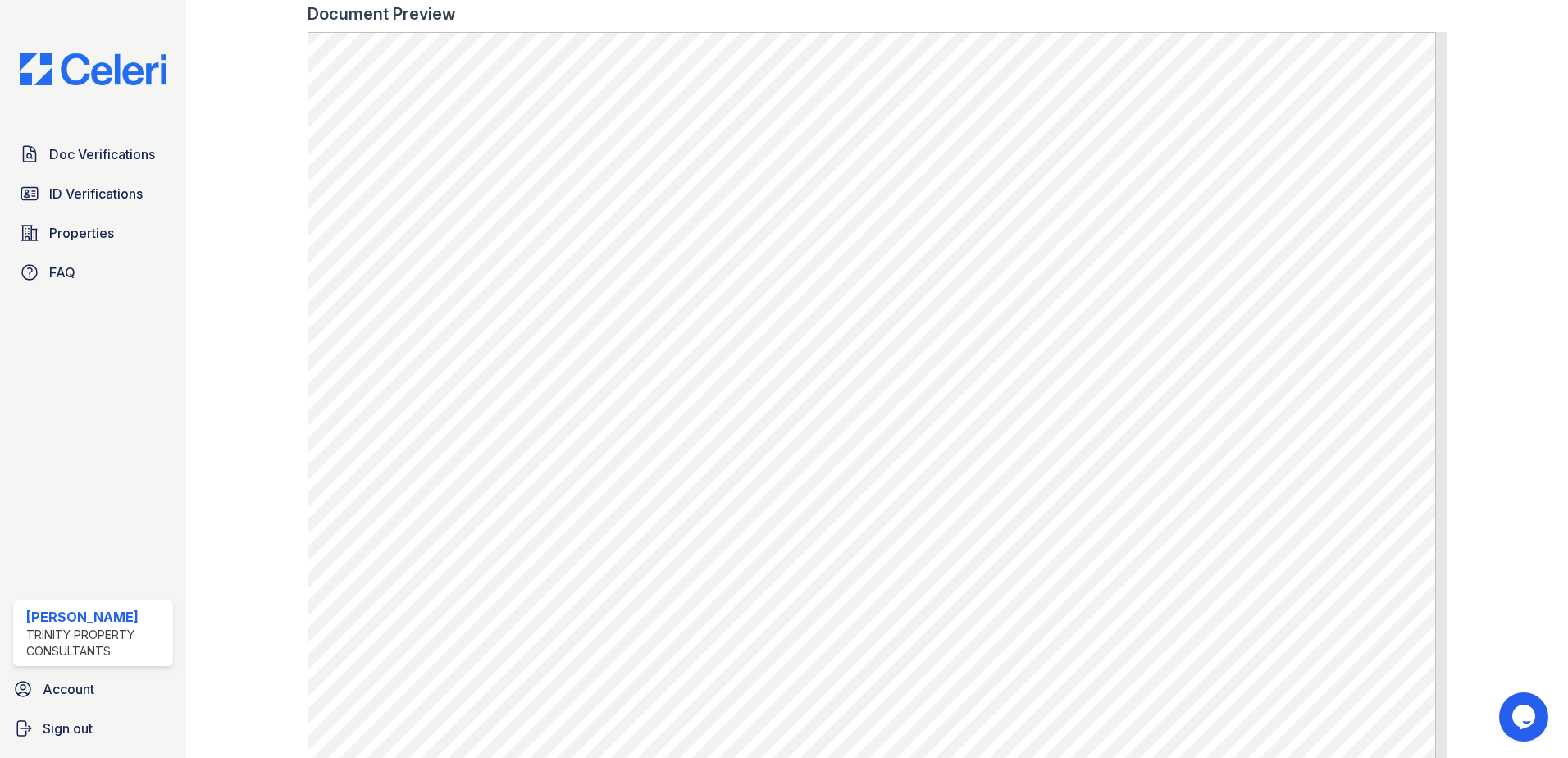
scroll to position [738, 0]
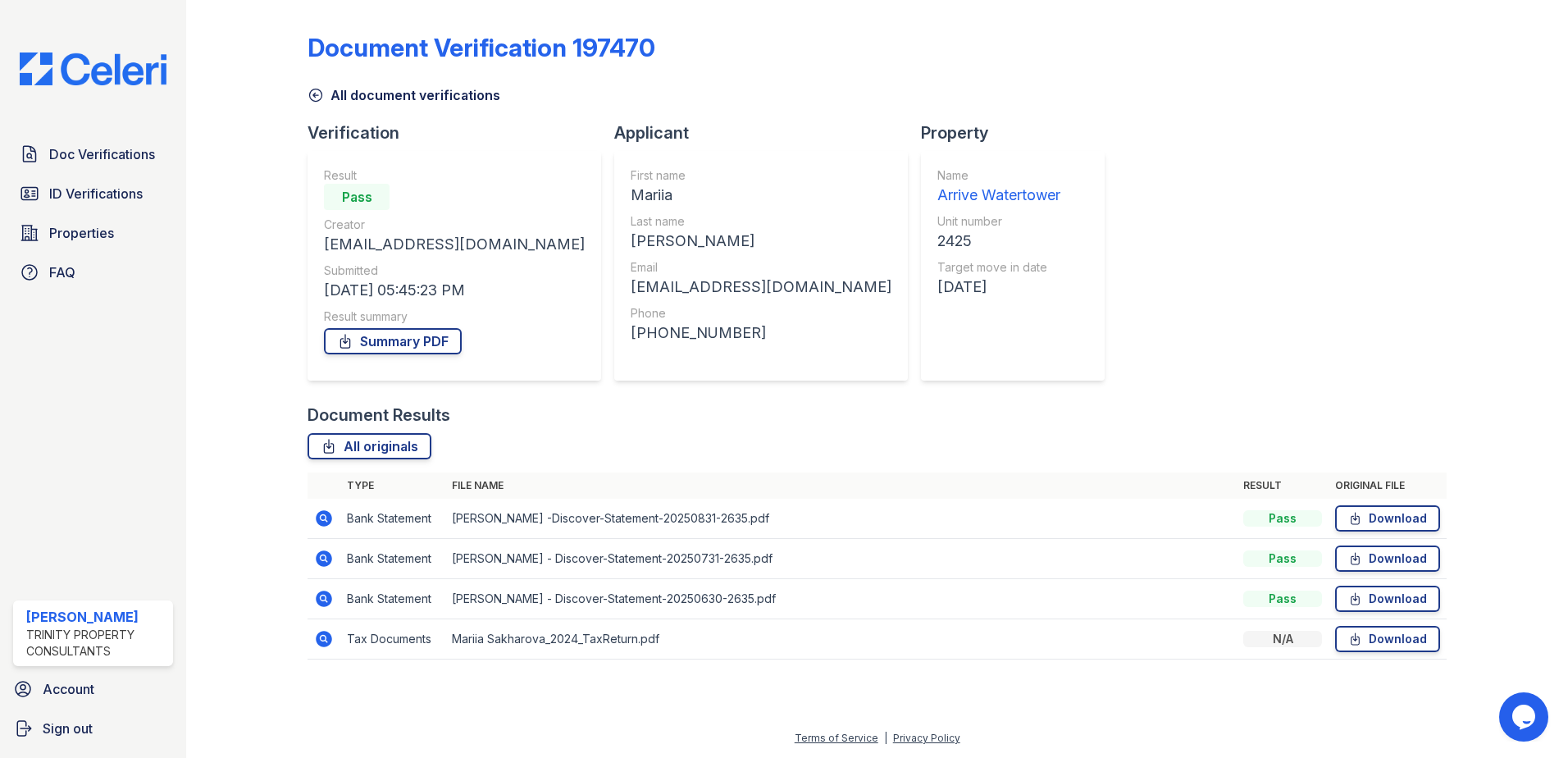
click at [324, 597] on icon at bounding box center [322, 597] width 4 height 4
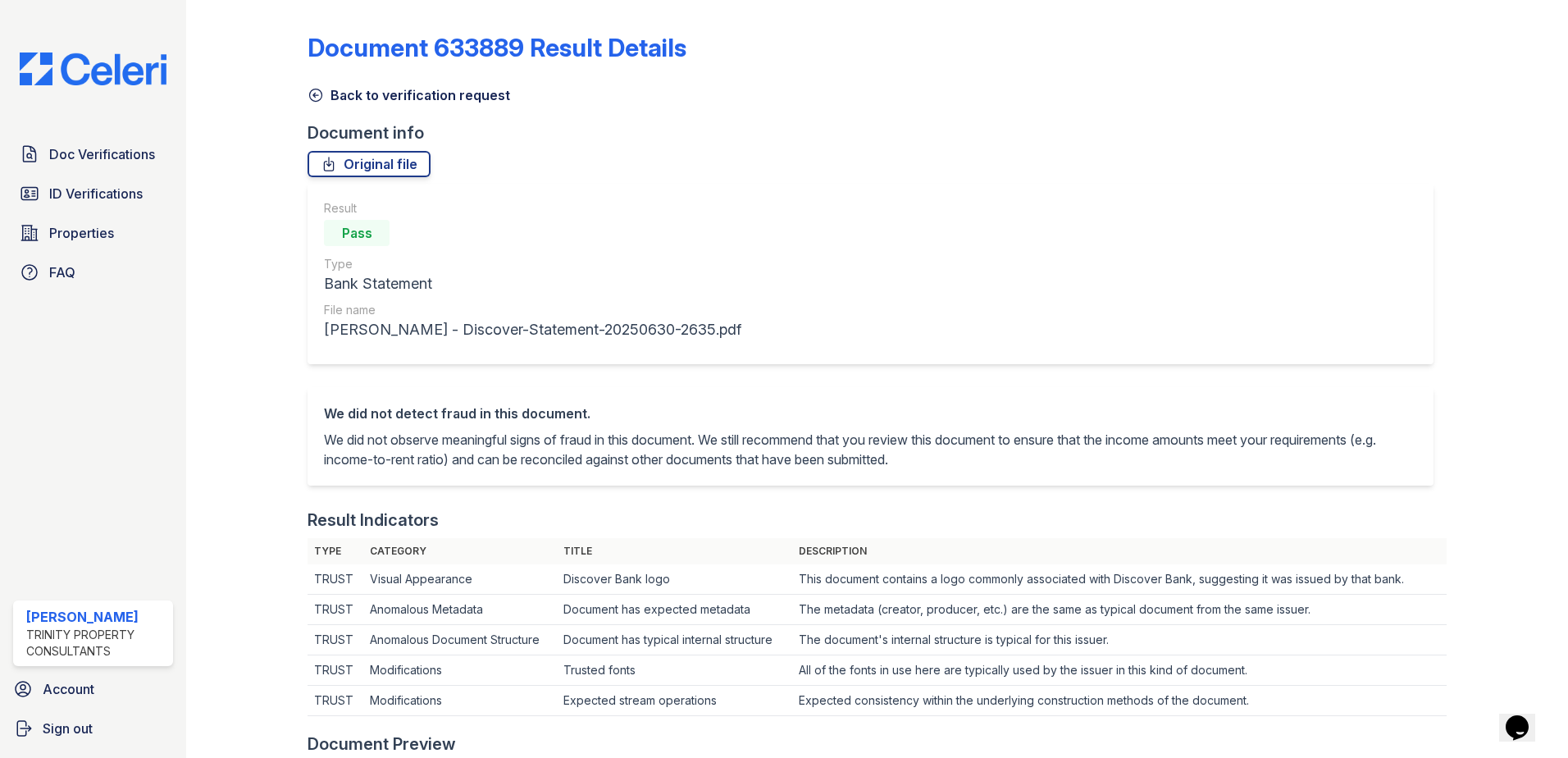
click at [323, 94] on icon at bounding box center [316, 96] width 17 height 17
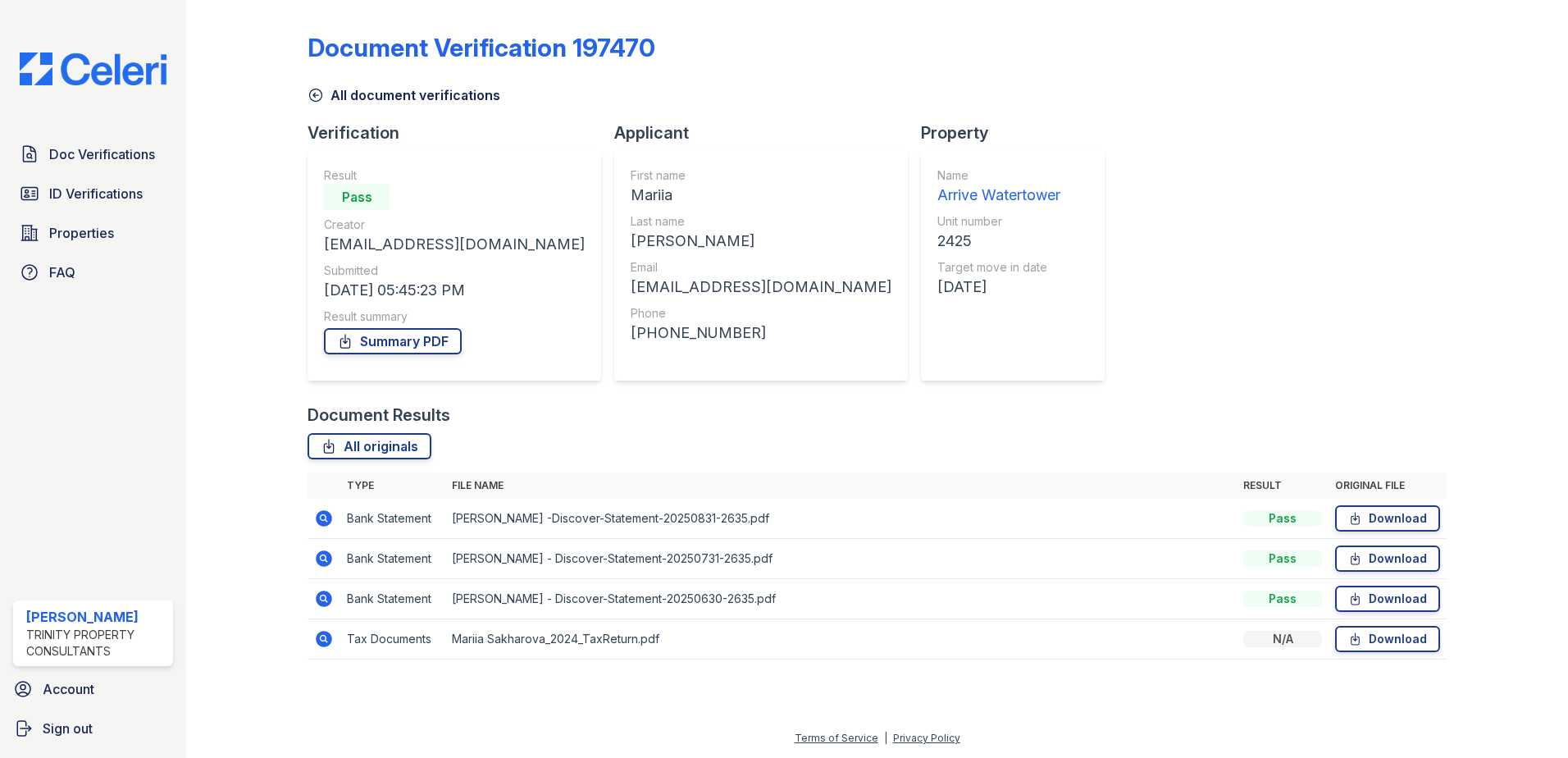
click at [327, 515] on icon at bounding box center [324, 518] width 17 height 17
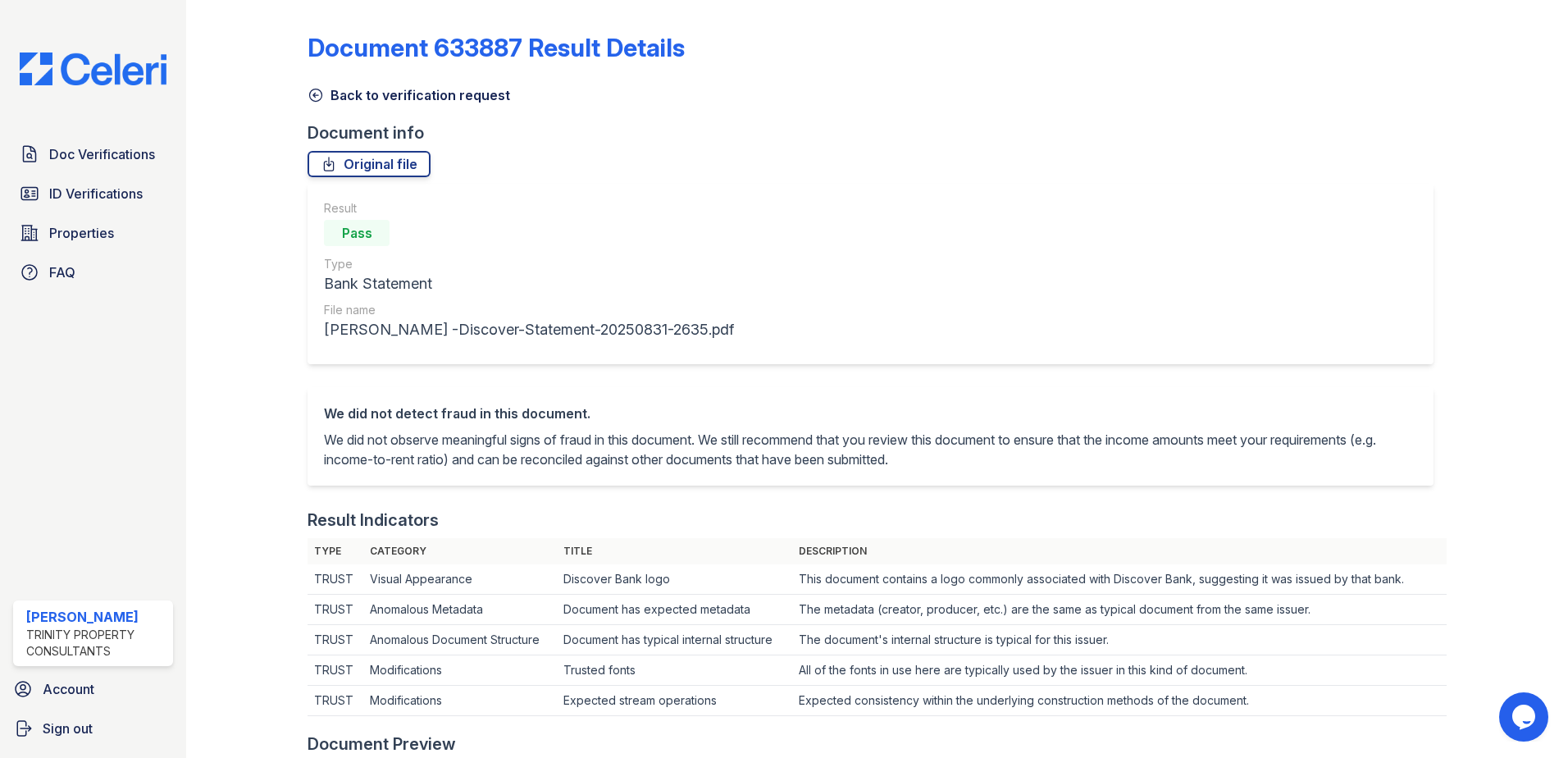
click at [315, 96] on icon at bounding box center [316, 96] width 17 height 17
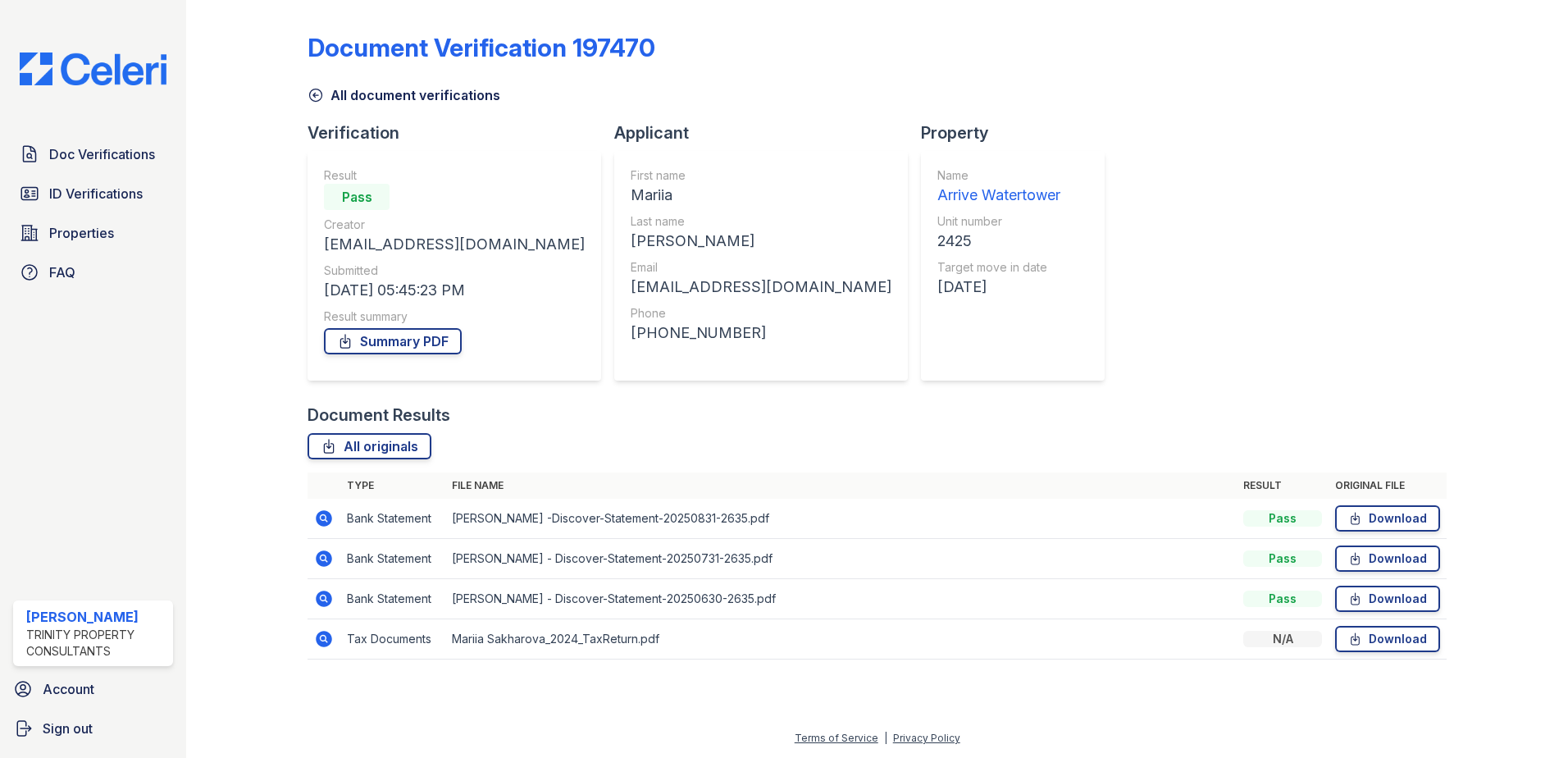
click at [327, 567] on icon at bounding box center [324, 558] width 19 height 19
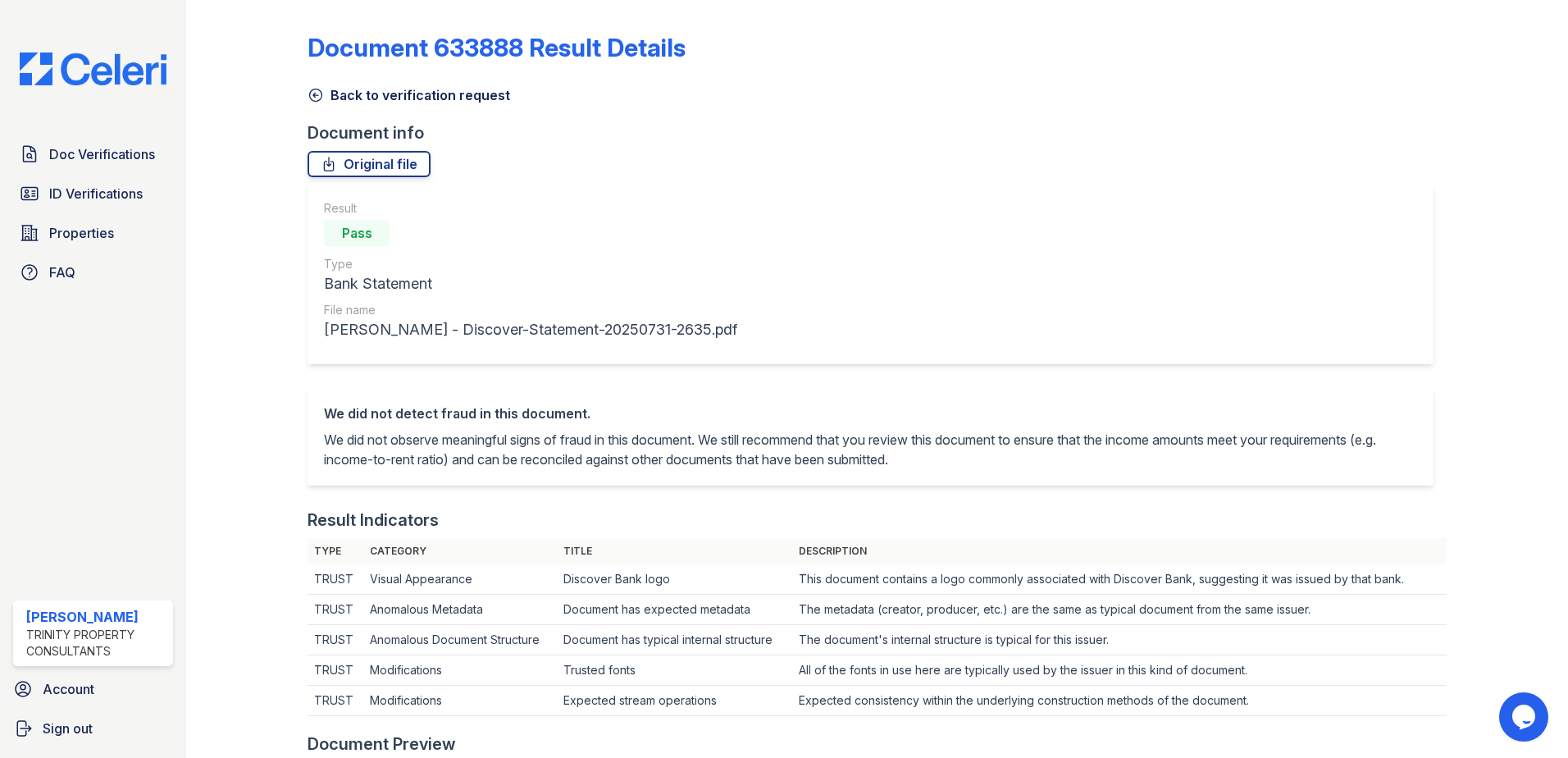
click at [319, 96] on icon at bounding box center [316, 96] width 17 height 17
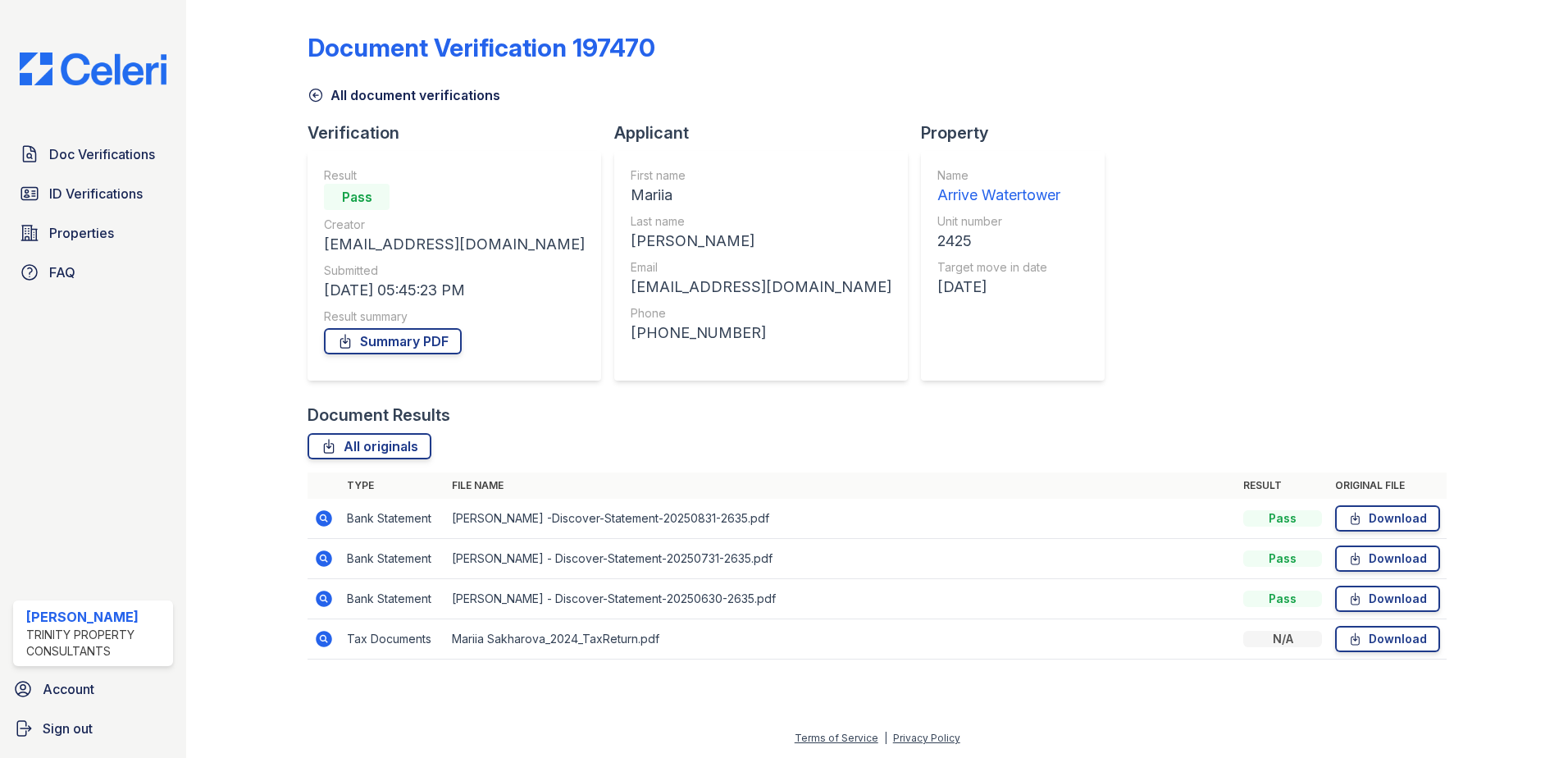
click at [325, 600] on icon at bounding box center [324, 598] width 19 height 19
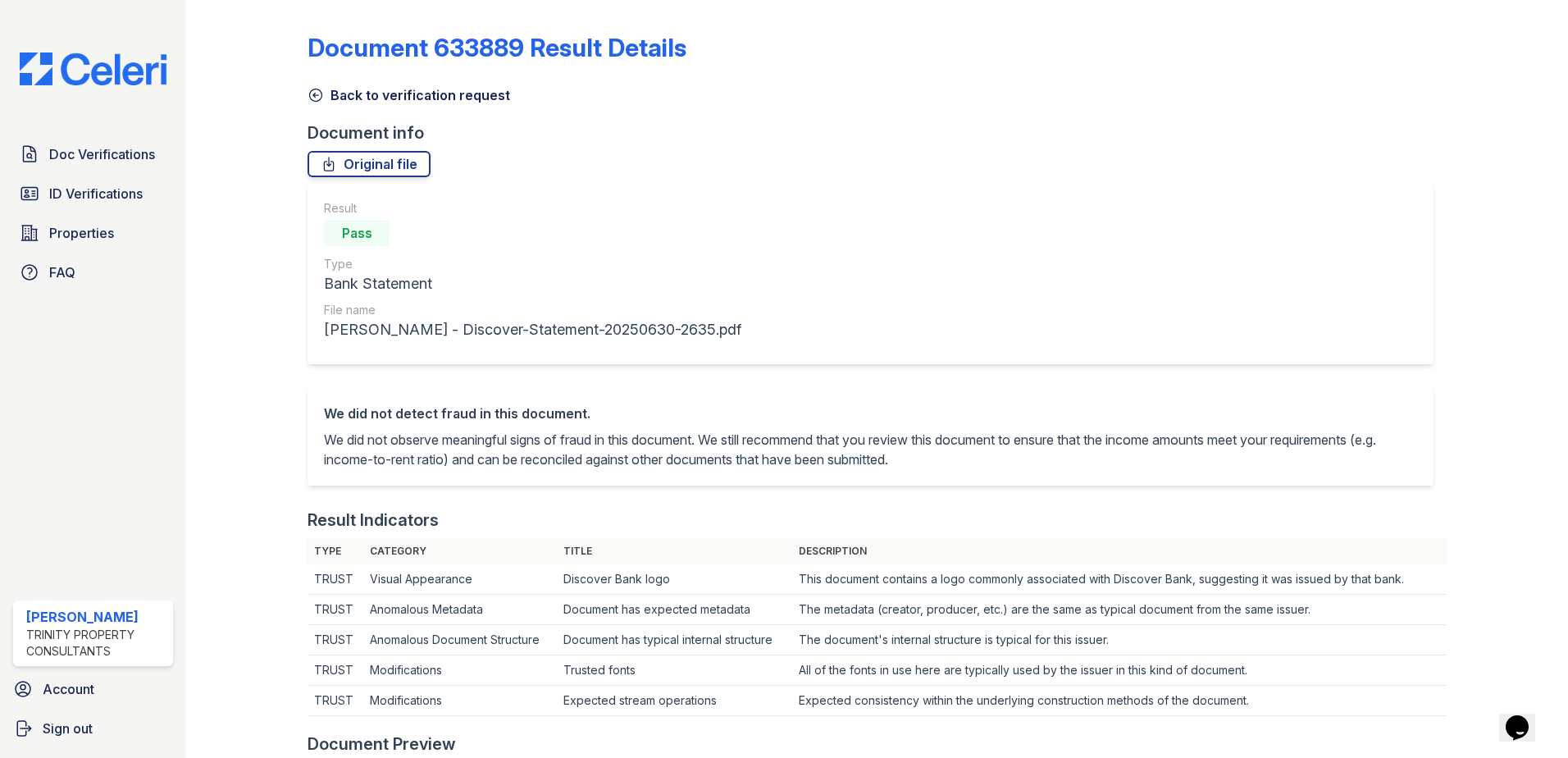
click at [310, 101] on icon at bounding box center [316, 96] width 17 height 17
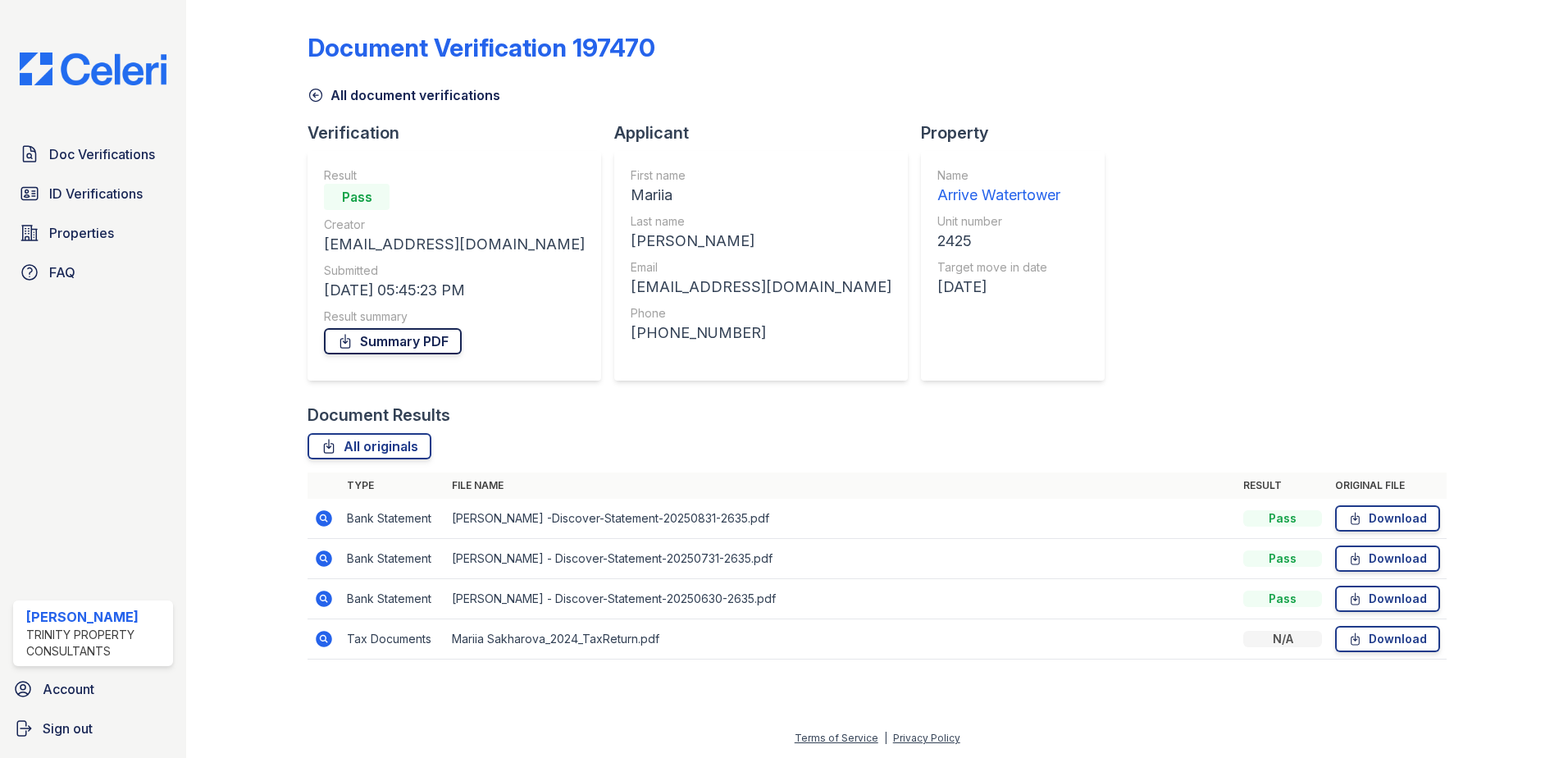
click at [390, 335] on link "Summary PDF" at bounding box center [392, 340] width 138 height 26
